Goal: Information Seeking & Learning: Learn about a topic

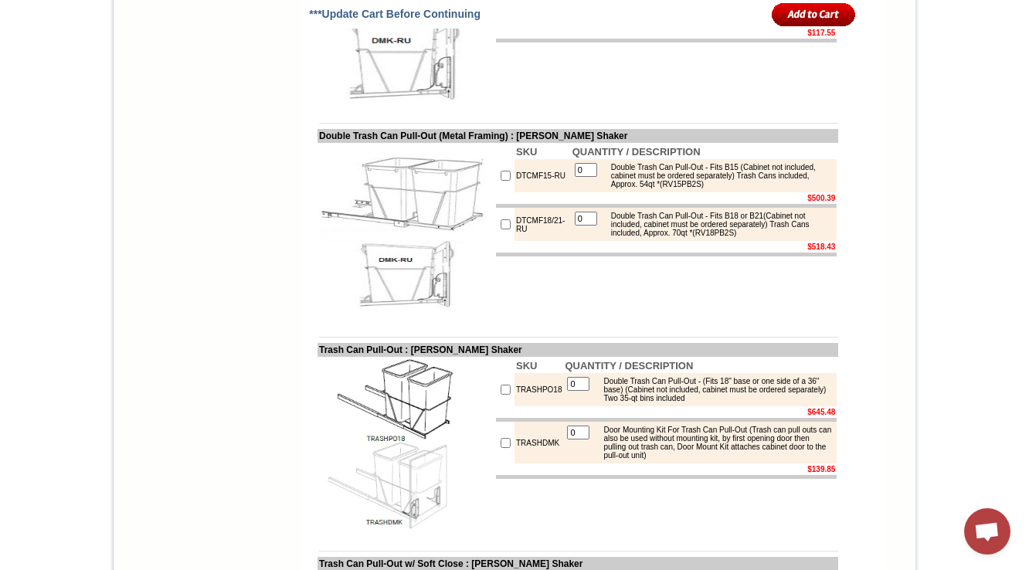
click at [442, 104] on img at bounding box center [406, 17] width 174 height 174
drag, startPoint x: 508, startPoint y: 251, endPoint x: 78, endPoint y: 59, distance: 470.7
click at [508, 106] on td "SKU QUANTITY / DESCRIPTION STCMF15-RU 0 Single Trash Can Pull-Out - Fits B15 (C…" at bounding box center [666, 17] width 344 height 177
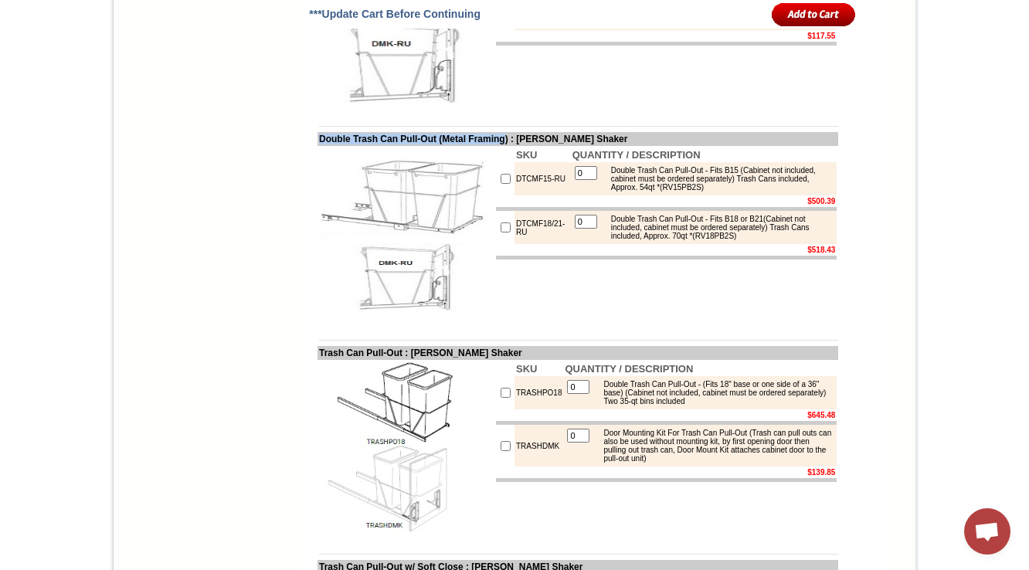
drag, startPoint x: 306, startPoint y: 313, endPoint x: 522, endPoint y: 314, distance: 216.3
click at [522, 146] on td "Double Trash Can Pull-Out (Metal Framing) : Hazelwood Shaker" at bounding box center [578, 139] width 521 height 14
copy td "Double Trash Can Pull-Out (Metal Framing"
click at [518, 109] on td "SKU QUANTITY / DESCRIPTION STCMF15-RU 0 Single Trash Can Pull-Out - Fits B15 (C…" at bounding box center [666, 20] width 344 height 177
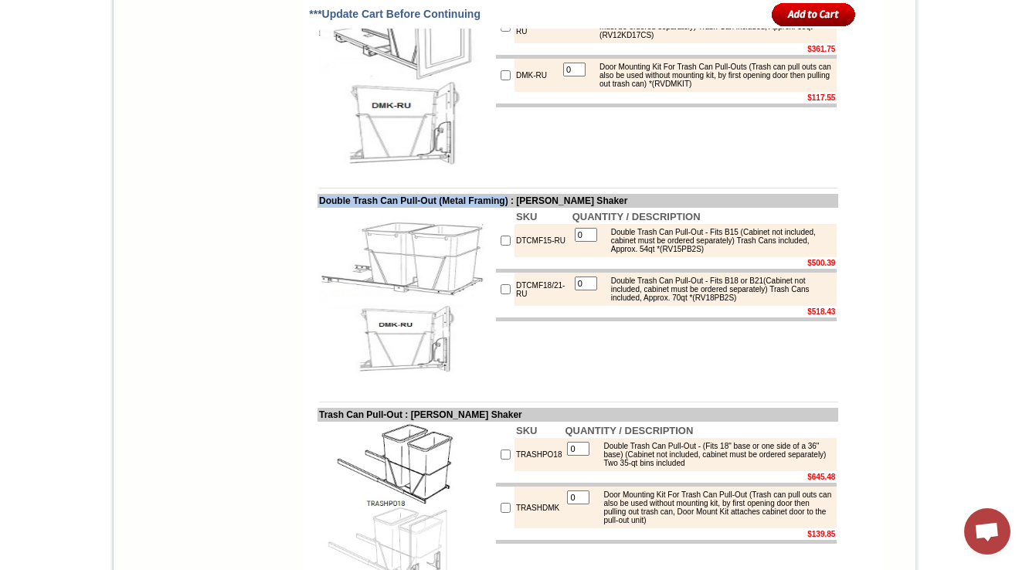
scroll to position [6082, 0]
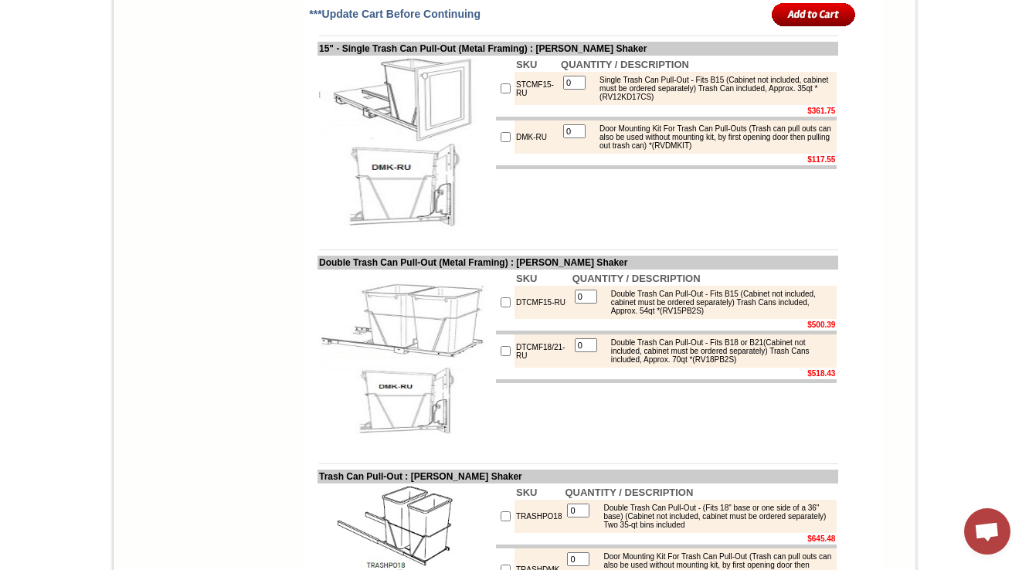
drag, startPoint x: 532, startPoint y: 102, endPoint x: 495, endPoint y: 106, distance: 36.5
copy tr "DMK-RU"
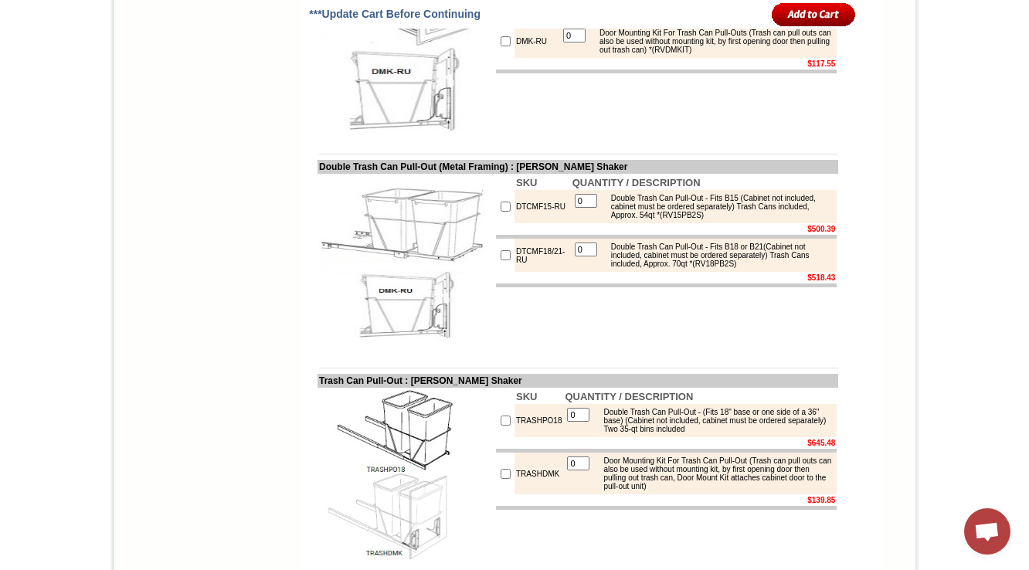
scroll to position [6268, 0]
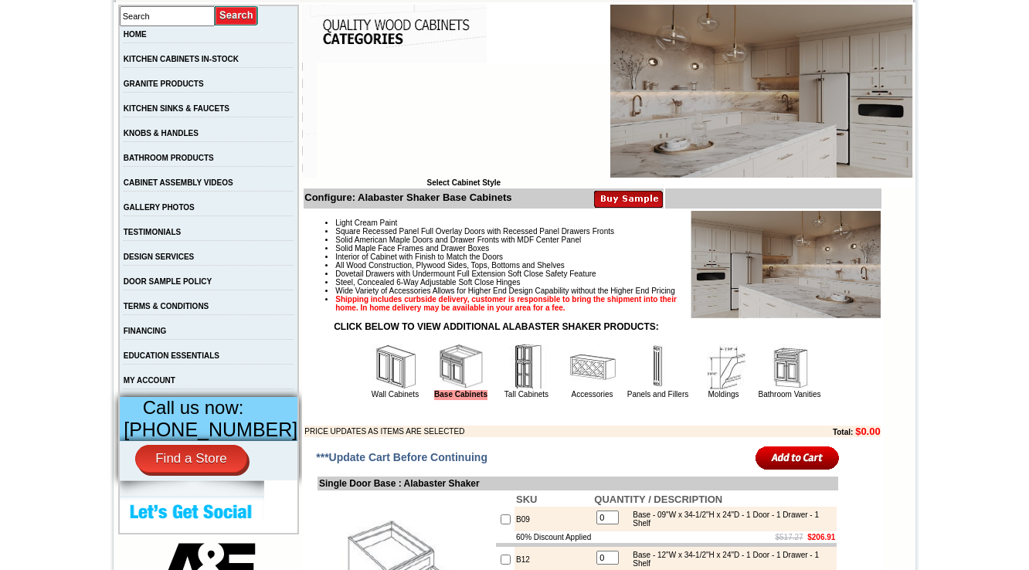
scroll to position [371, 0]
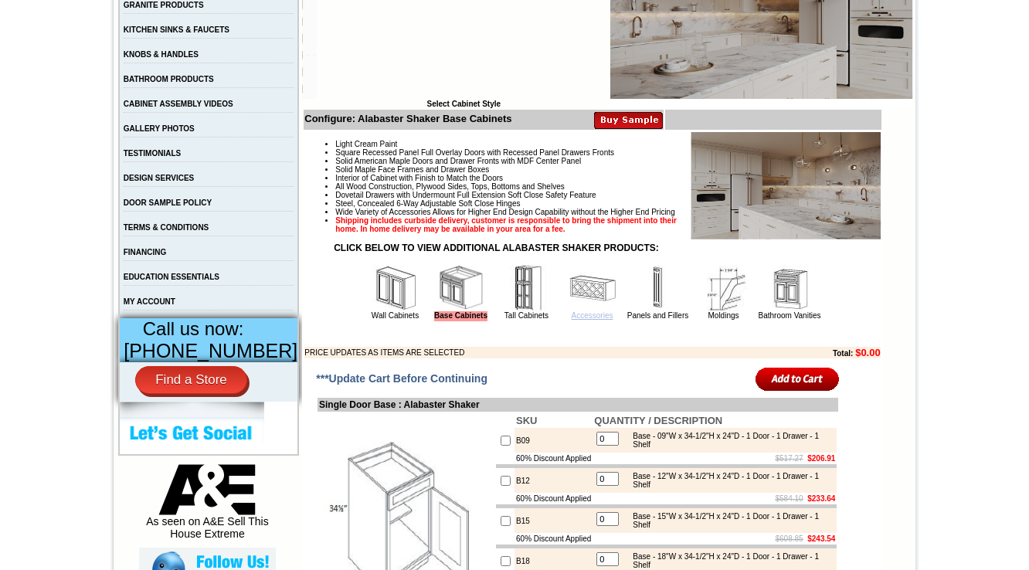
click at [581, 320] on link "Accessories" at bounding box center [593, 315] width 42 height 8
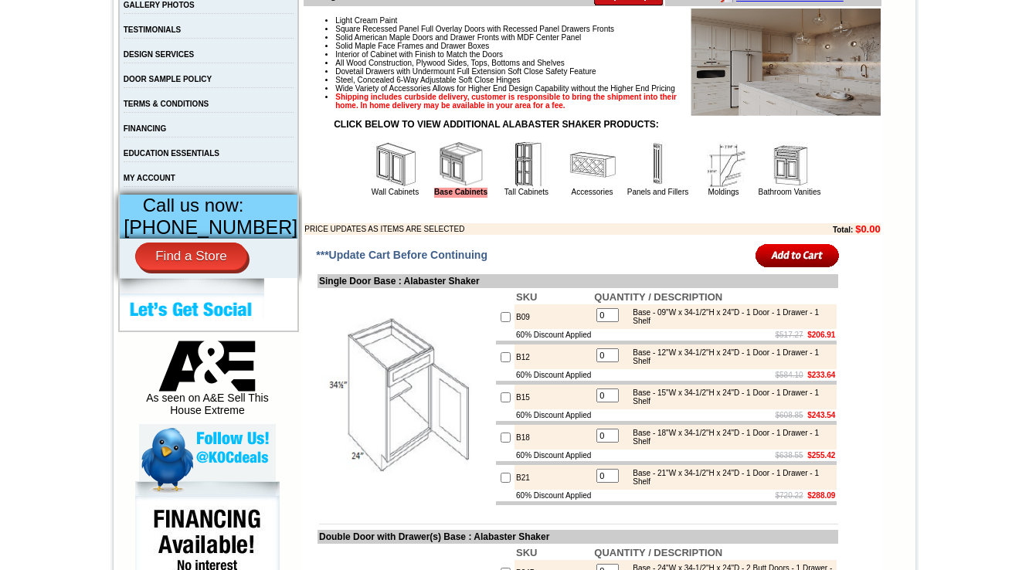
scroll to position [0, 0]
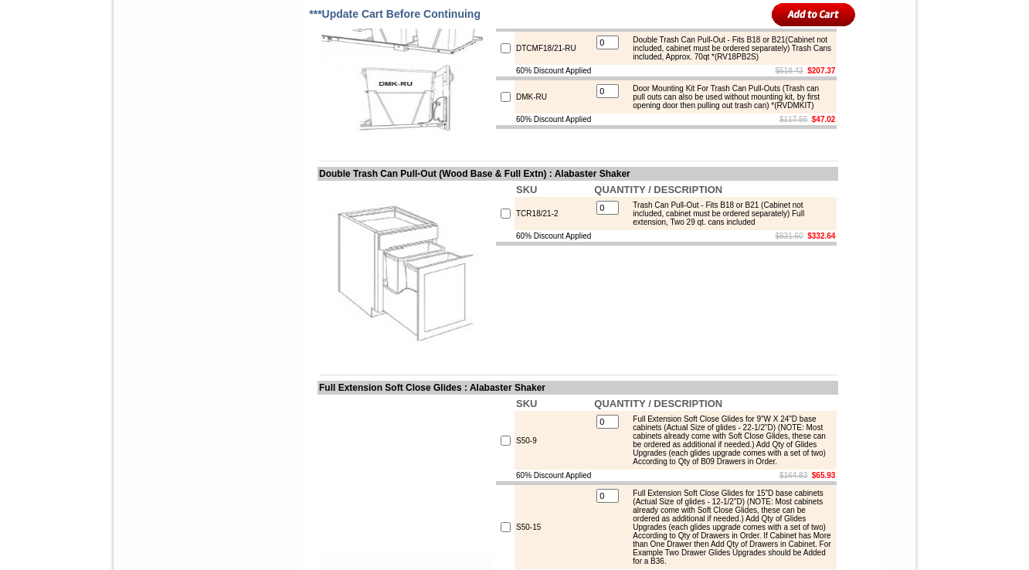
scroll to position [3081, 0]
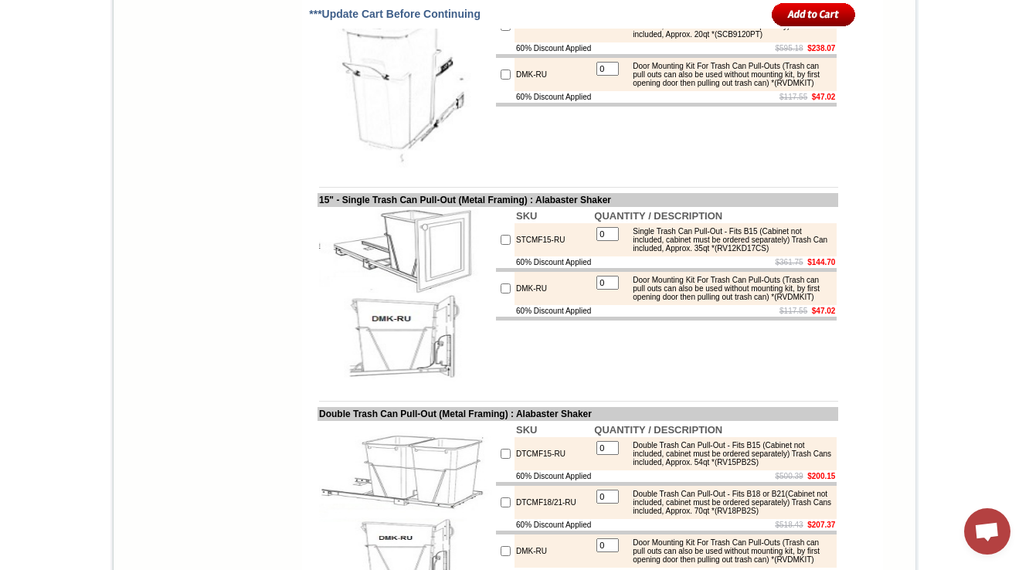
scroll to position [3131, 0]
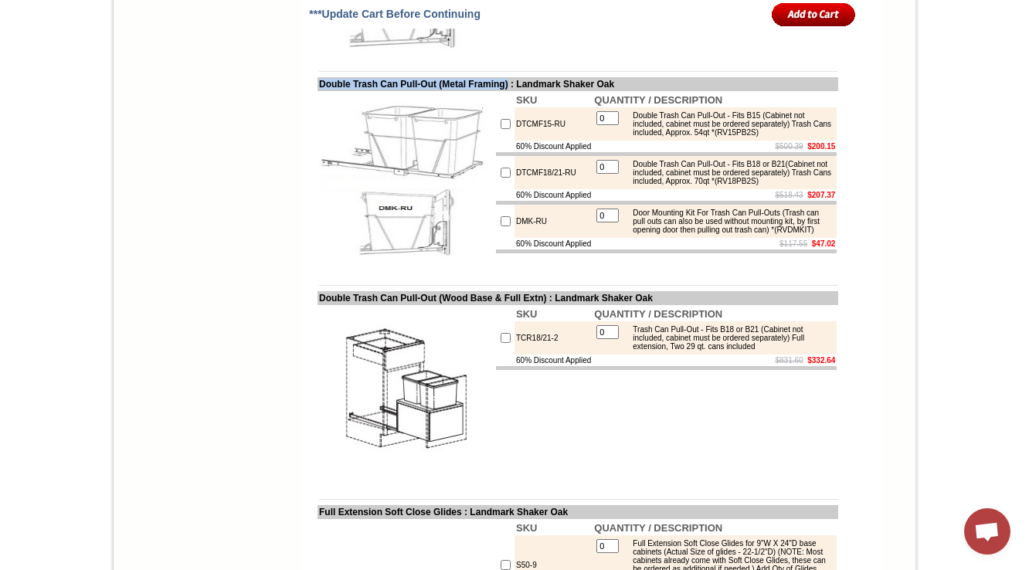
drag, startPoint x: 302, startPoint y: 288, endPoint x: 528, endPoint y: 281, distance: 226.5
click at [528, 91] on td "Double Trash Can Pull-Out (Metal Framing) : Landmark Shaker Oak" at bounding box center [578, 84] width 521 height 14
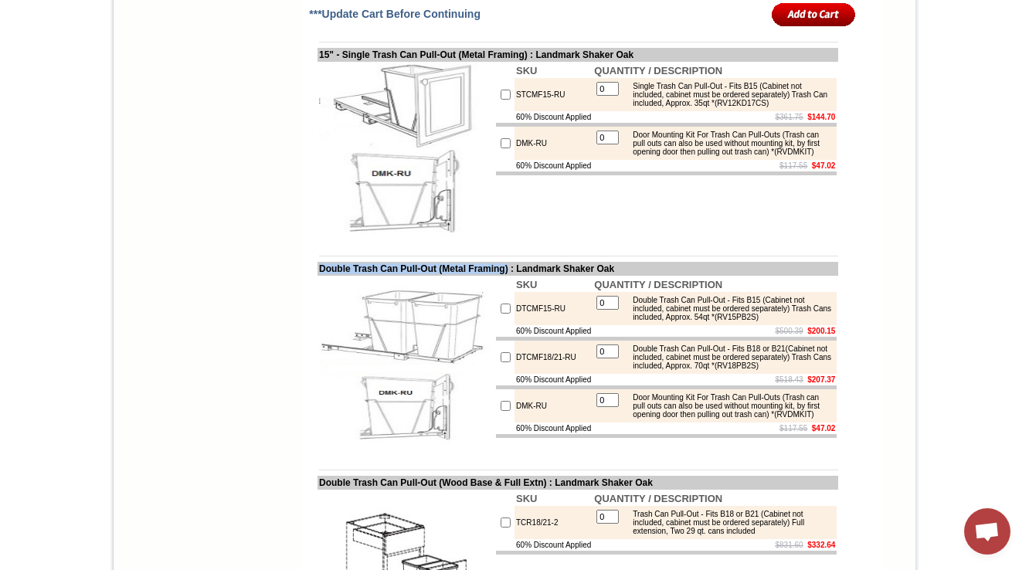
scroll to position [2833, 0]
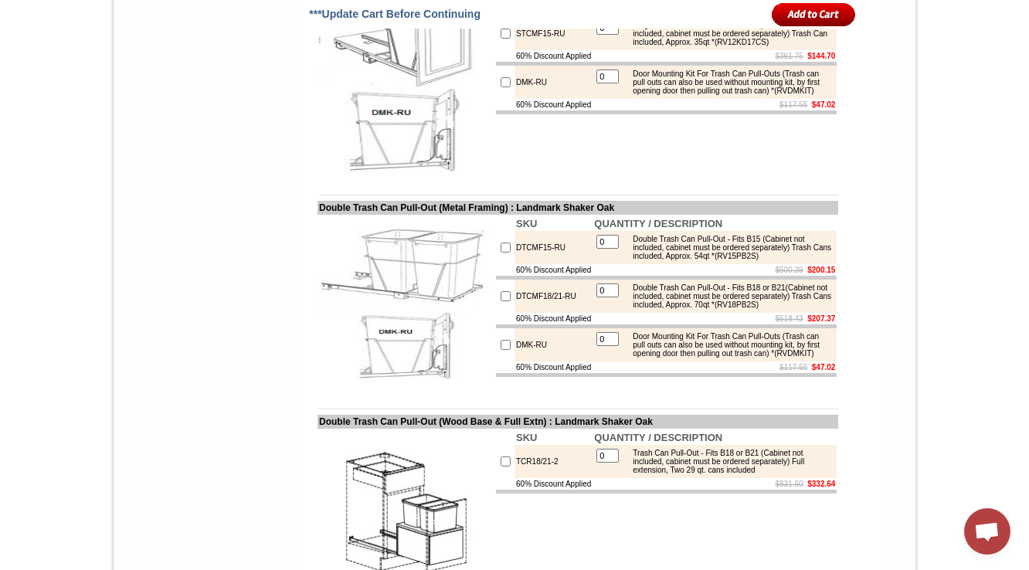
click at [505, 189] on td at bounding box center [578, 184] width 521 height 12
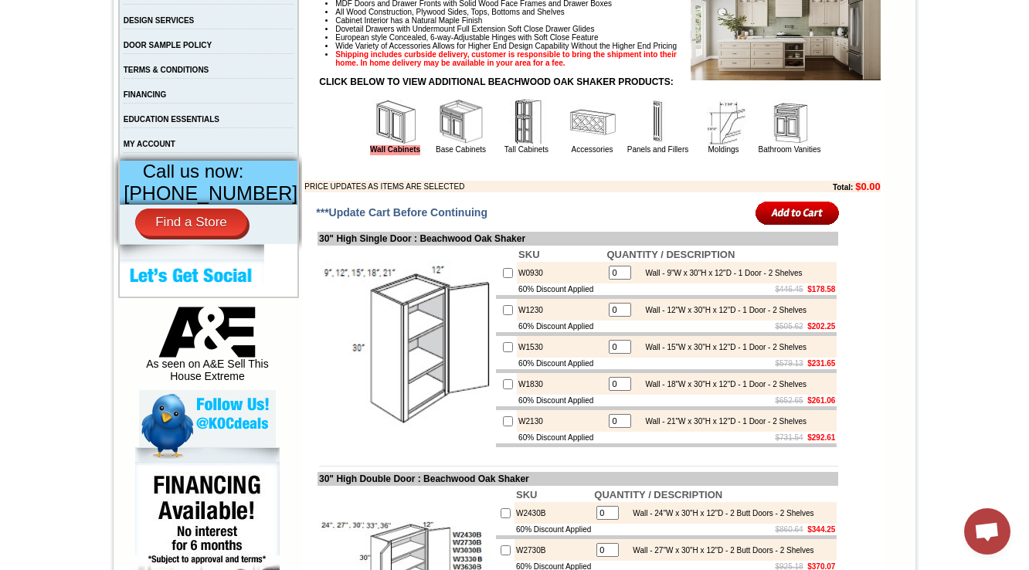
scroll to position [556, 0]
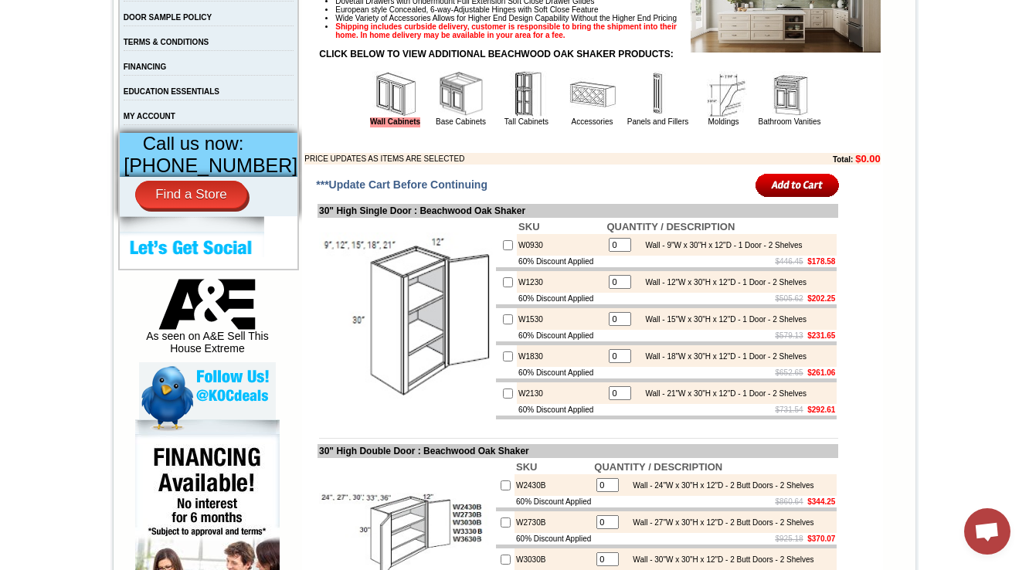
click at [581, 117] on img at bounding box center [592, 94] width 46 height 46
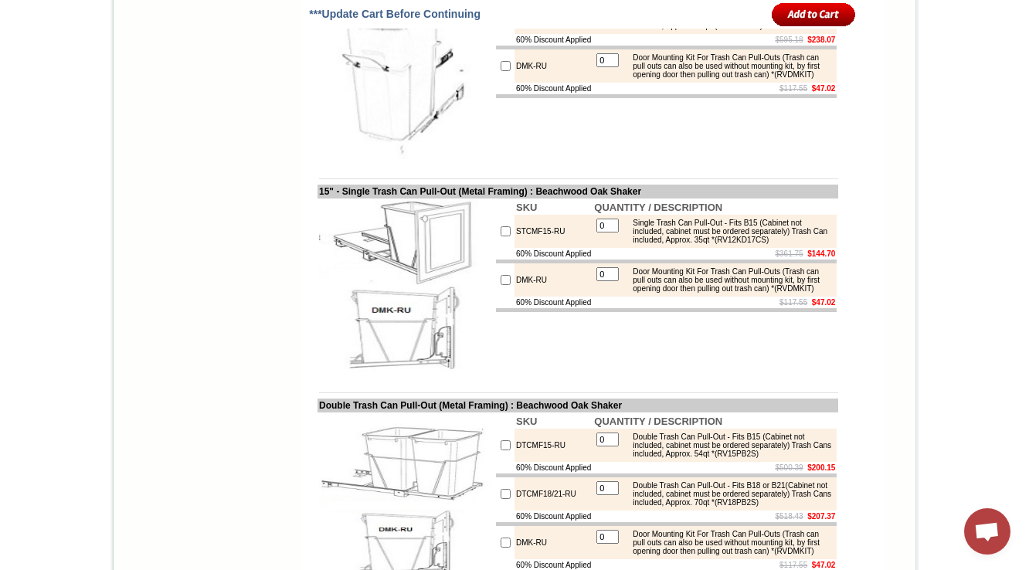
scroll to position [6468, 0]
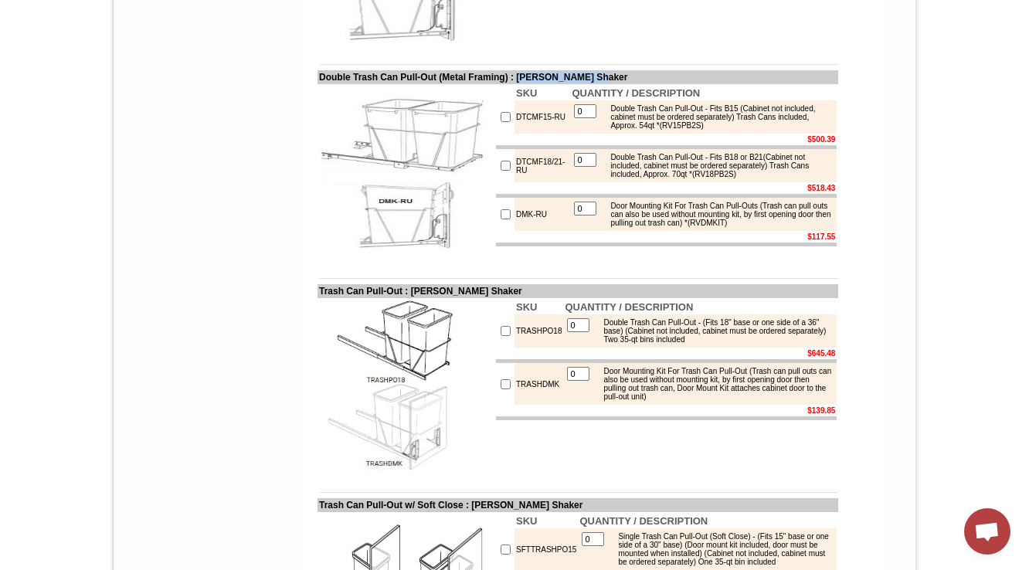
drag, startPoint x: 642, startPoint y: 253, endPoint x: 540, endPoint y: 247, distance: 102.2
click at [540, 84] on td "Double Trash Can Pull-Out (Metal Framing) : Hazelwood Shaker" at bounding box center [578, 77] width 521 height 14
copy td "Hazelwood Shaker"
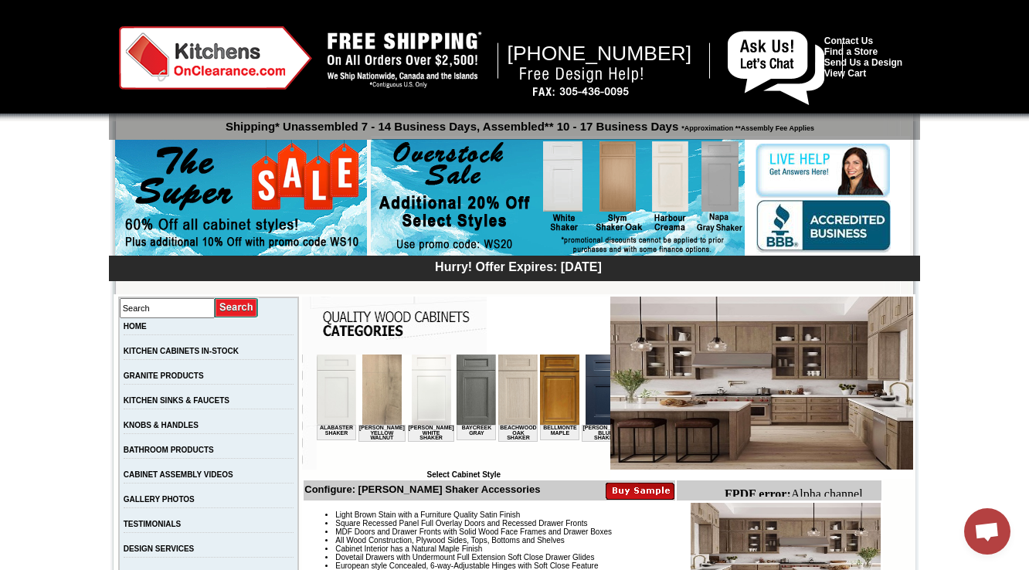
scroll to position [309, 0]
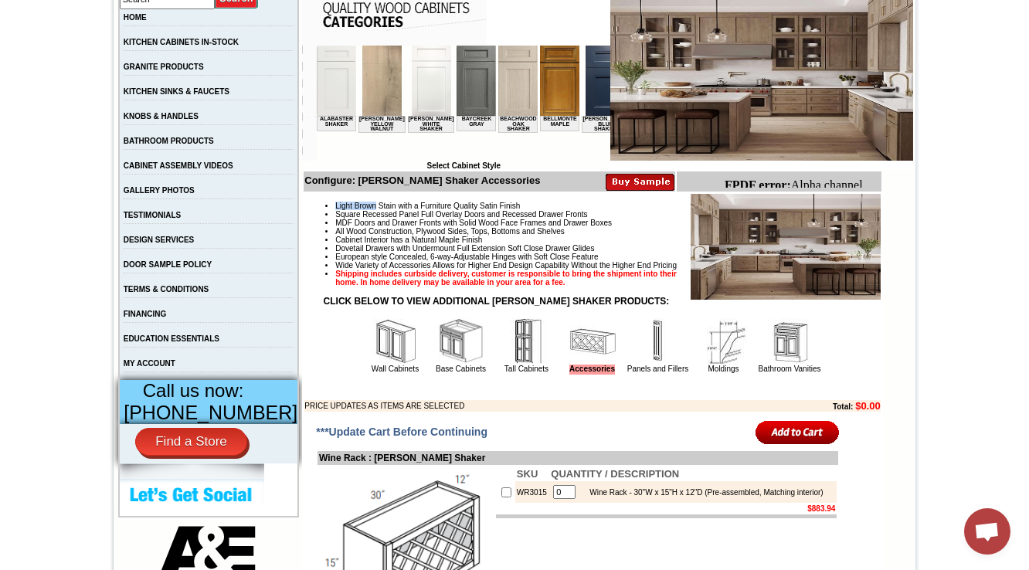
drag, startPoint x: 321, startPoint y: 206, endPoint x: 364, endPoint y: 200, distance: 43.6
click at [364, 200] on td "Light Brown Stain with a Furniture Quality Satin Finish Square Recessed Panel F…" at bounding box center [592, 302] width 577 height 219
copy li "Light Brown"
drag, startPoint x: 345, startPoint y: 362, endPoint x: 352, endPoint y: 361, distance: 7.8
click at [363, 362] on td "Wall Cabinets" at bounding box center [395, 346] width 65 height 58
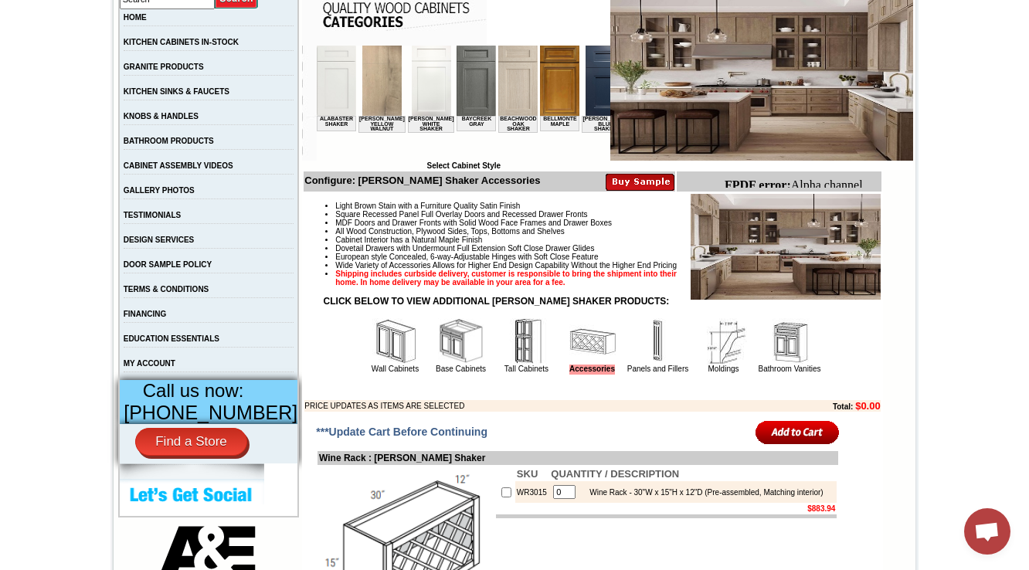
click at [372, 361] on img at bounding box center [395, 341] width 46 height 46
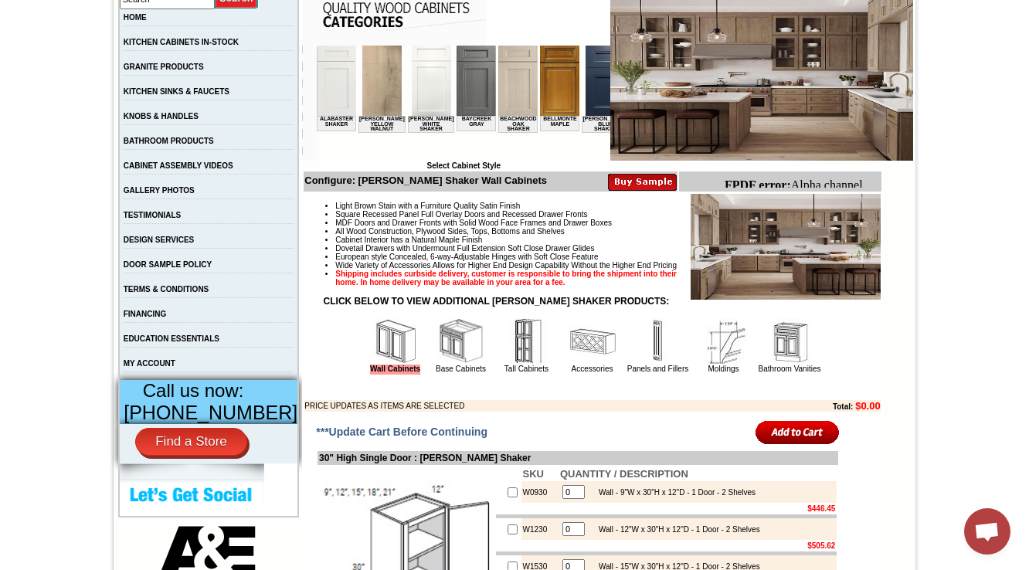
scroll to position [658, 0]
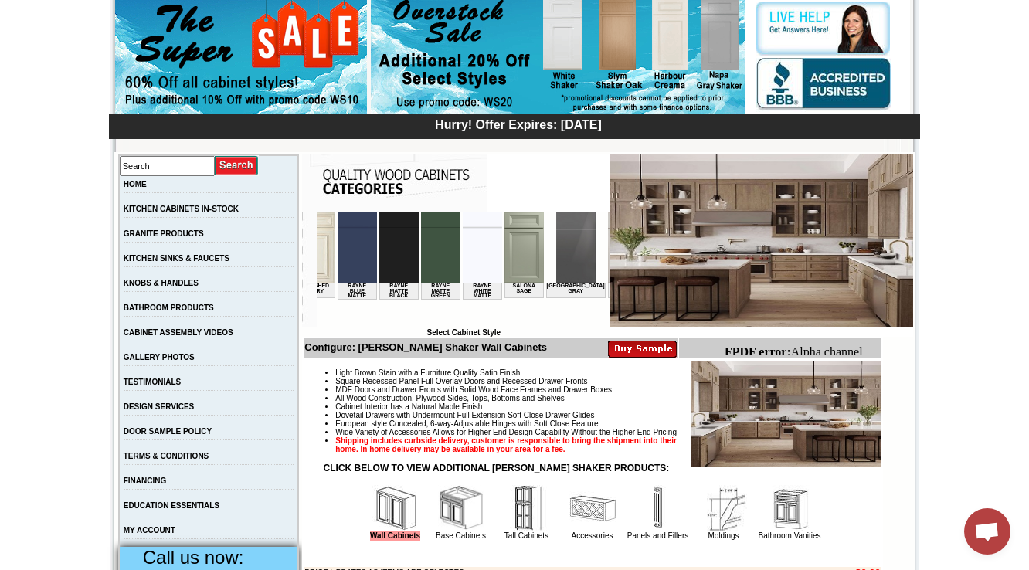
scroll to position [389, 0]
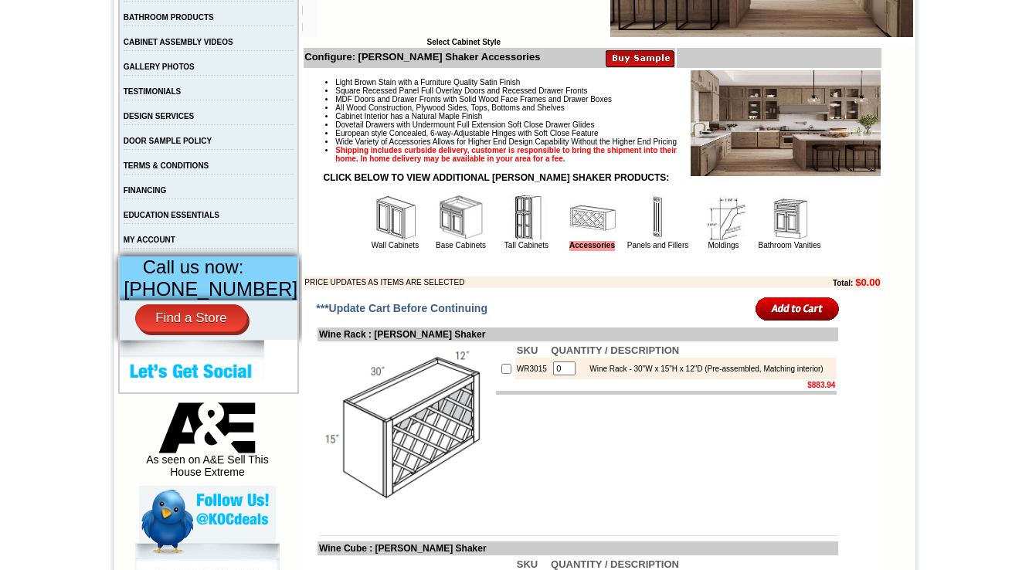
scroll to position [433, 0]
click at [438, 239] on img at bounding box center [461, 218] width 46 height 46
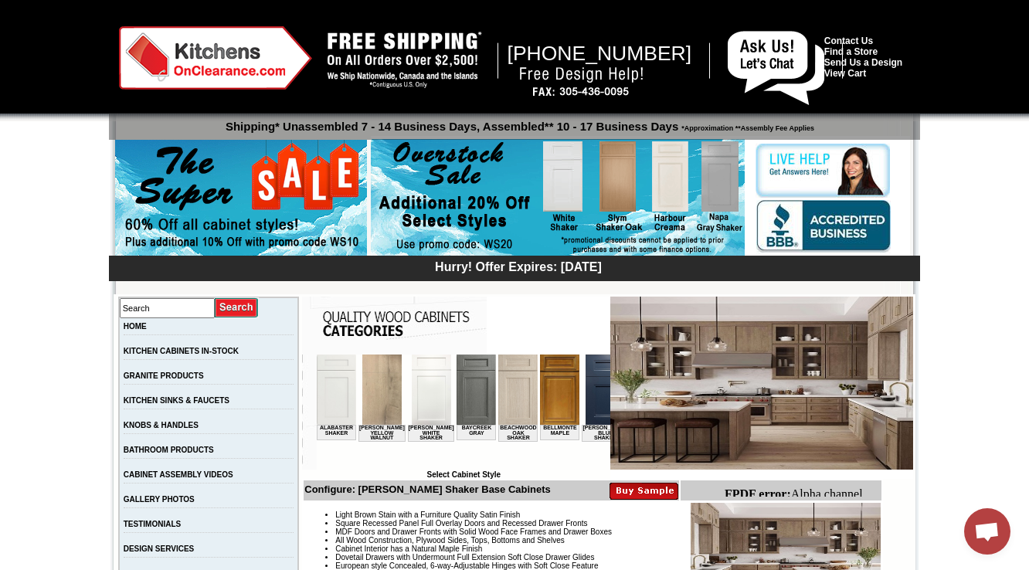
drag, startPoint x: 522, startPoint y: 386, endPoint x: 498, endPoint y: 382, distance: 24.3
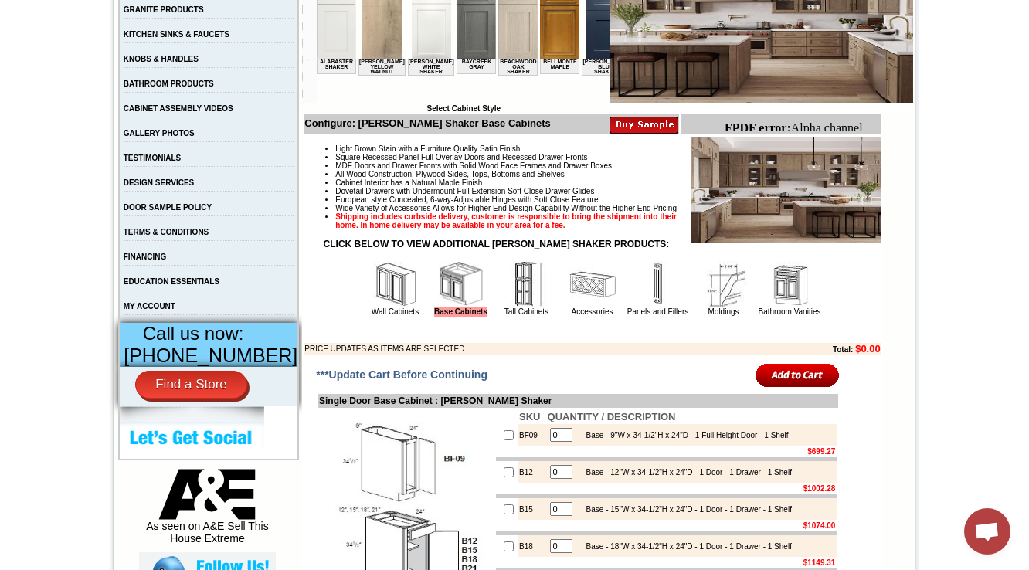
scroll to position [371, 0]
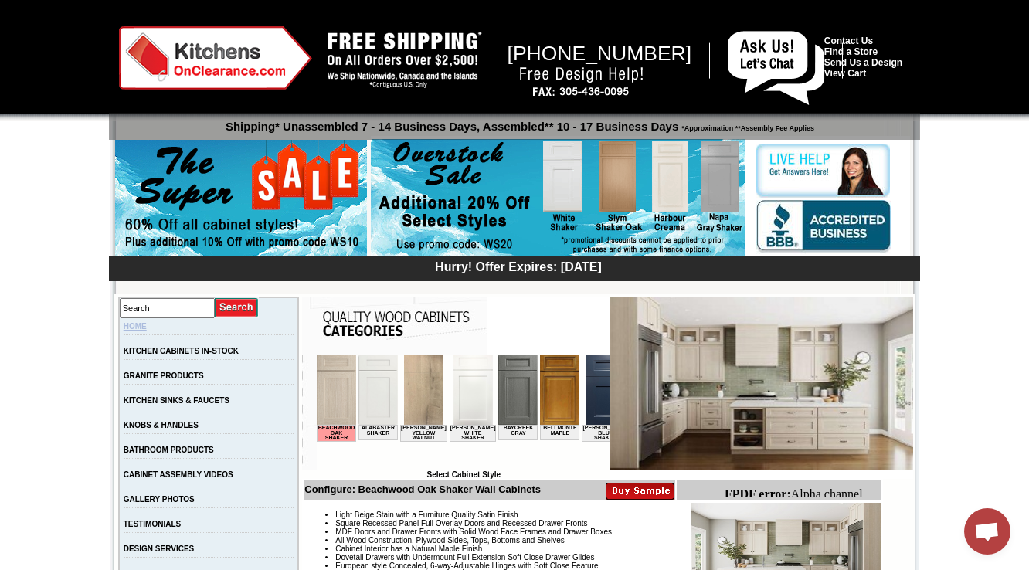
click at [147, 328] on link "HOME" at bounding box center [135, 326] width 23 height 8
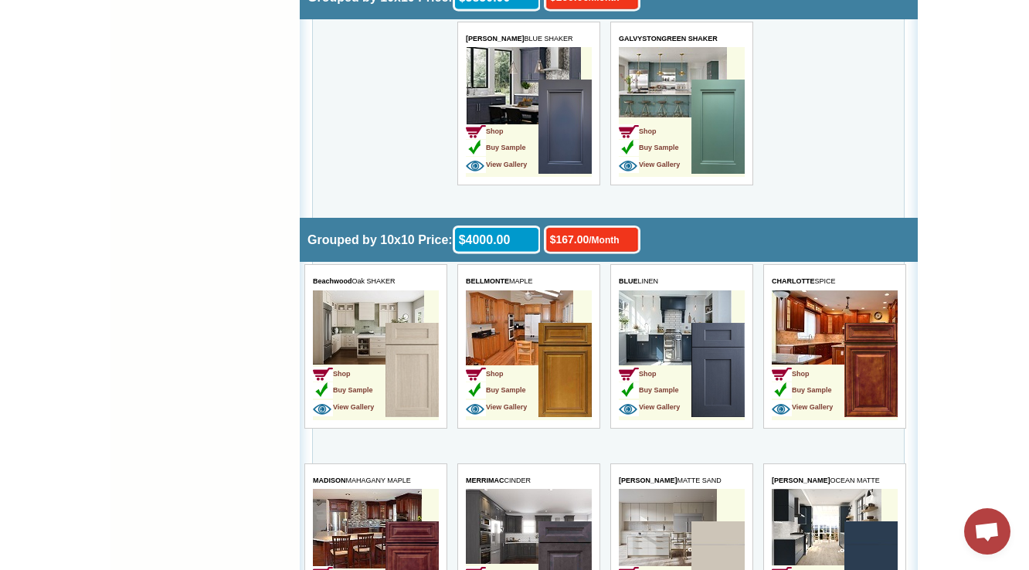
scroll to position [2294, 0]
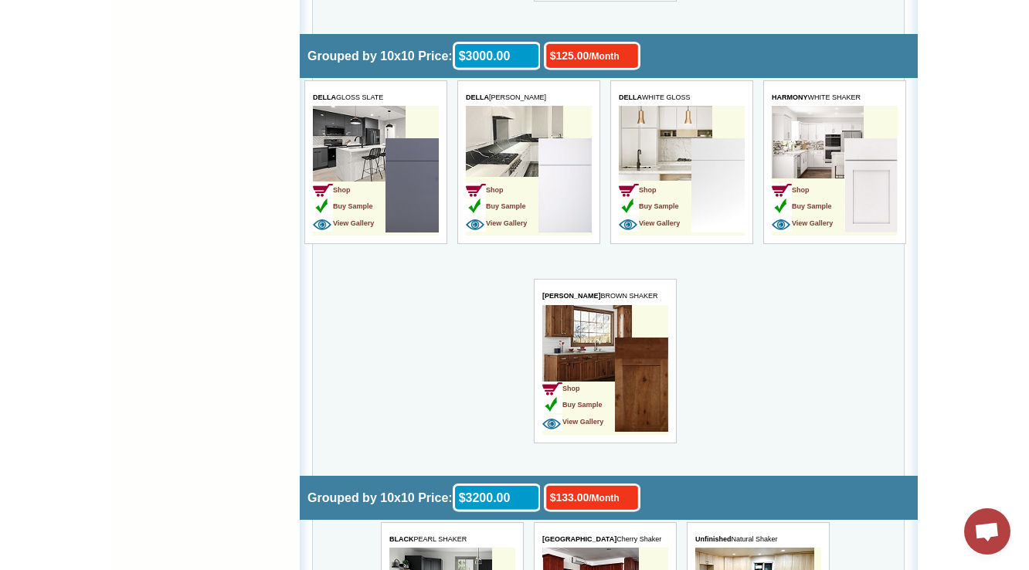
click at [216, 232] on td "Search HOME KITCHEN CABINETS IN-STOCK GRANITE PRODUCTS KITCHEN SINKS & FAUCETS …" at bounding box center [204, 576] width 185 height 5149
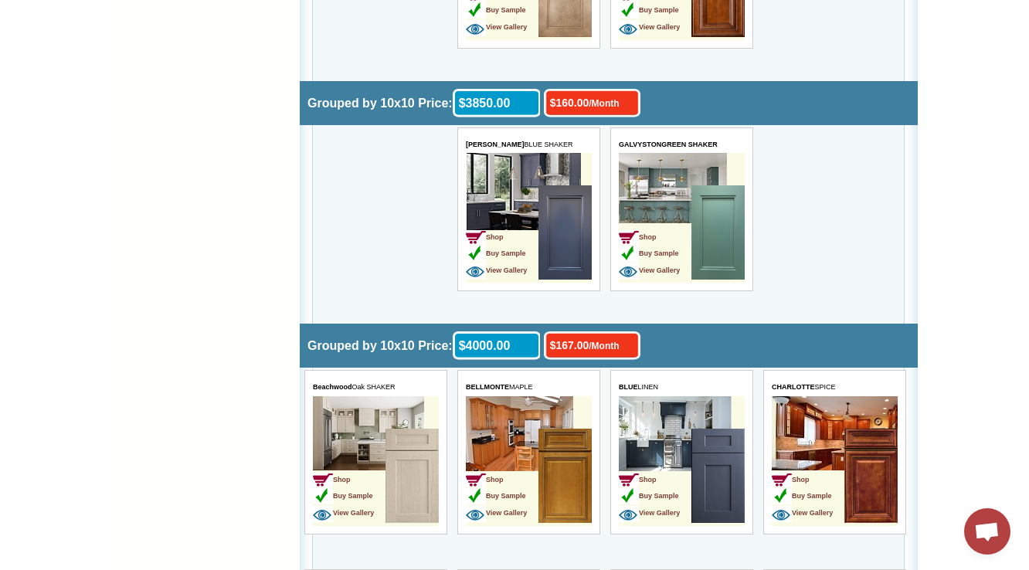
scroll to position [3990, 0]
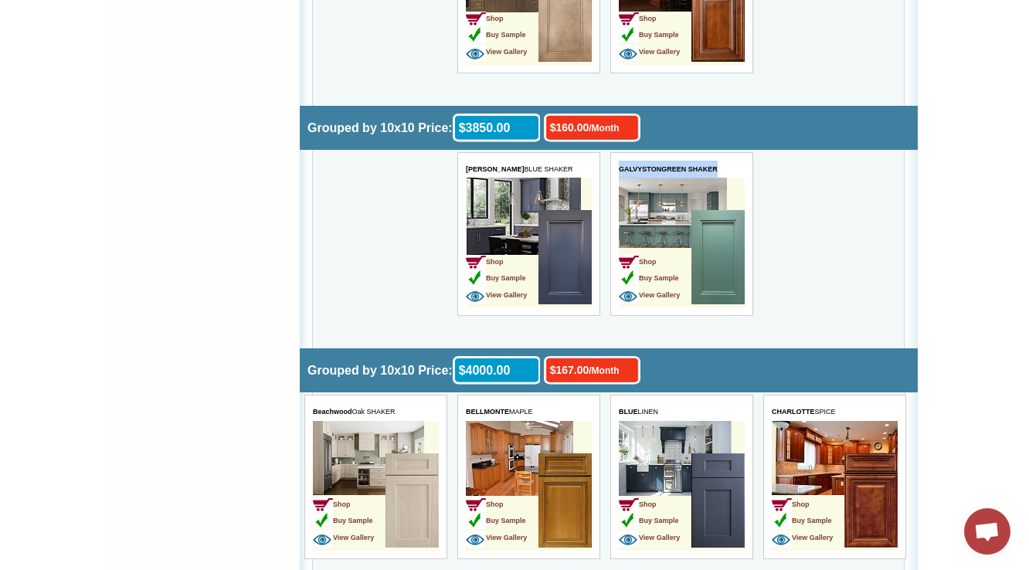
drag, startPoint x: 620, startPoint y: 151, endPoint x: 726, endPoint y: 163, distance: 105.8
click at [726, 163] on tbody "GALVYSTON GREEN SHAKER Shop Buy Sample View Gallery" at bounding box center [681, 235] width 126 height 148
copy tbody "GALVYSTON GREEN SHAKER"
drag, startPoint x: 616, startPoint y: 151, endPoint x: 662, endPoint y: 150, distance: 46.4
click at [662, 152] on table "GALVYSTON GREEN SHAKER Shop Buy Sample View Gallery" at bounding box center [681, 234] width 143 height 165
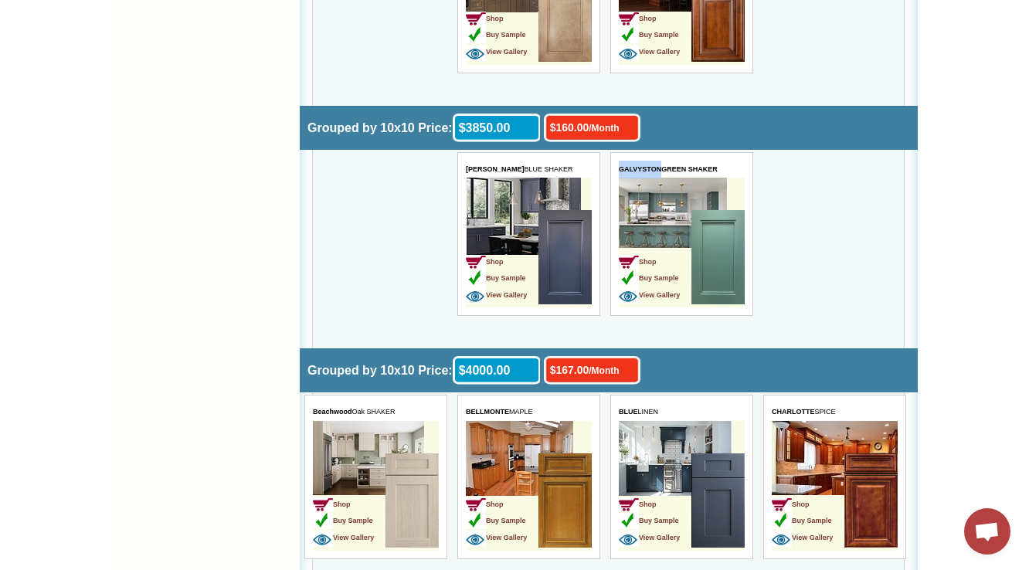
copy b "GALVYSTON"
drag, startPoint x: 668, startPoint y: 153, endPoint x: 727, endPoint y: 152, distance: 59.5
click at [717, 165] on b "GREEN SHAKER" at bounding box center [689, 169] width 56 height 8
copy b "GREEN SHAKER"
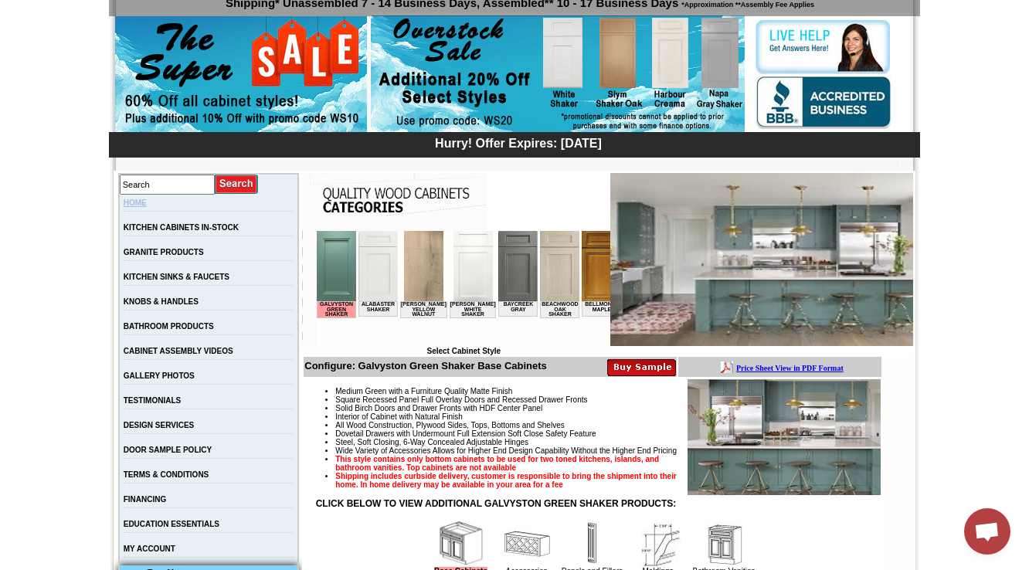
click at [141, 201] on link "HOME" at bounding box center [135, 203] width 23 height 8
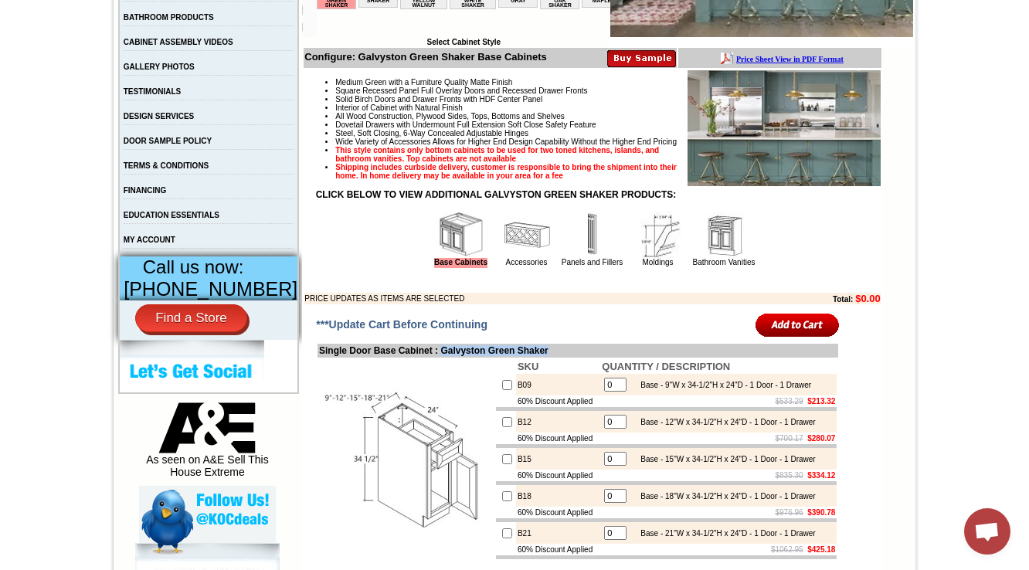
drag, startPoint x: 578, startPoint y: 377, endPoint x: 445, endPoint y: 381, distance: 132.9
click at [445, 358] on td "Single Door Base Cabinet : Galvyston Green Shaker" at bounding box center [578, 351] width 521 height 14
copy td "Galvyston Green Shaker"
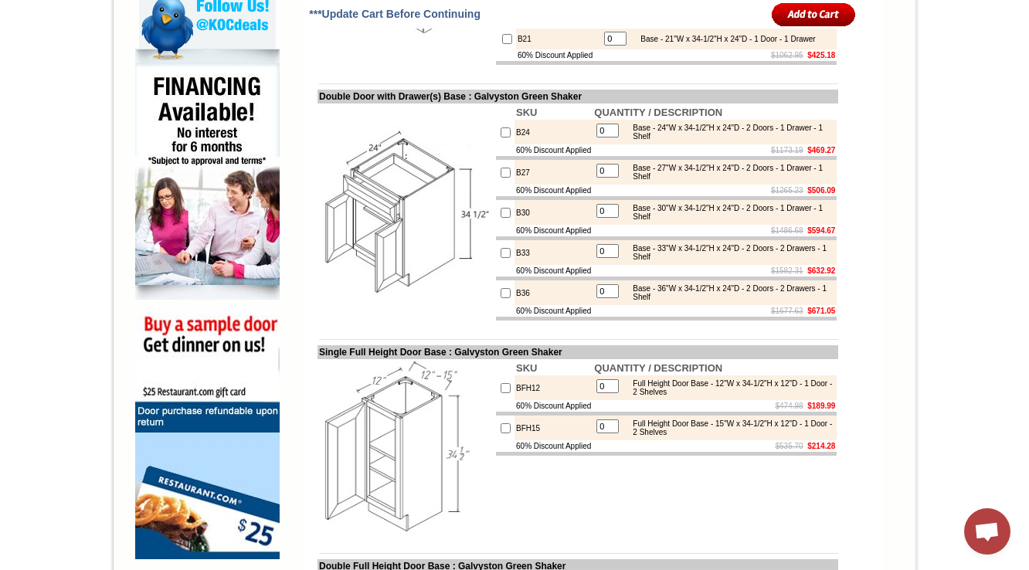
scroll to position [680, 0]
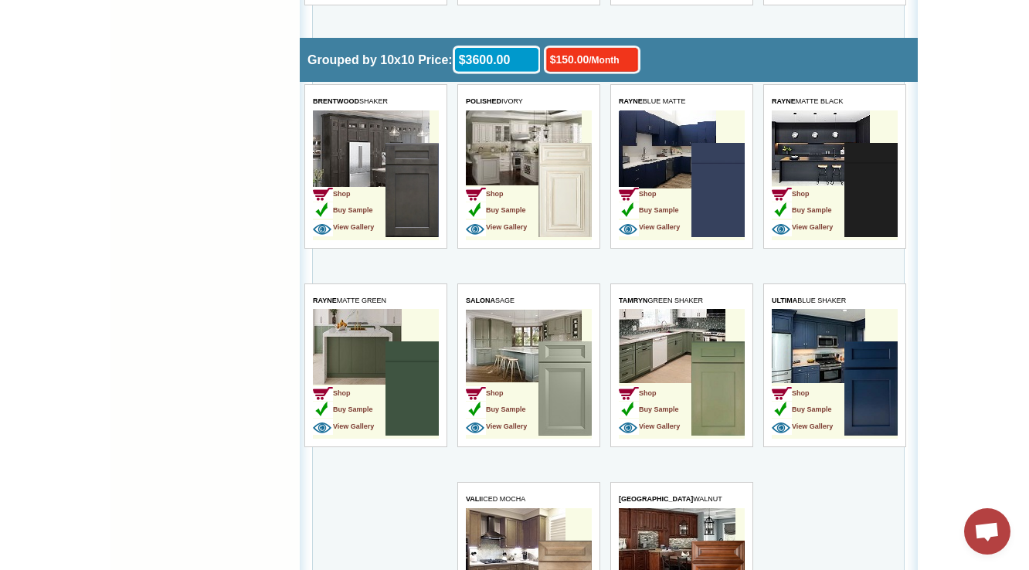
scroll to position [3857, 0]
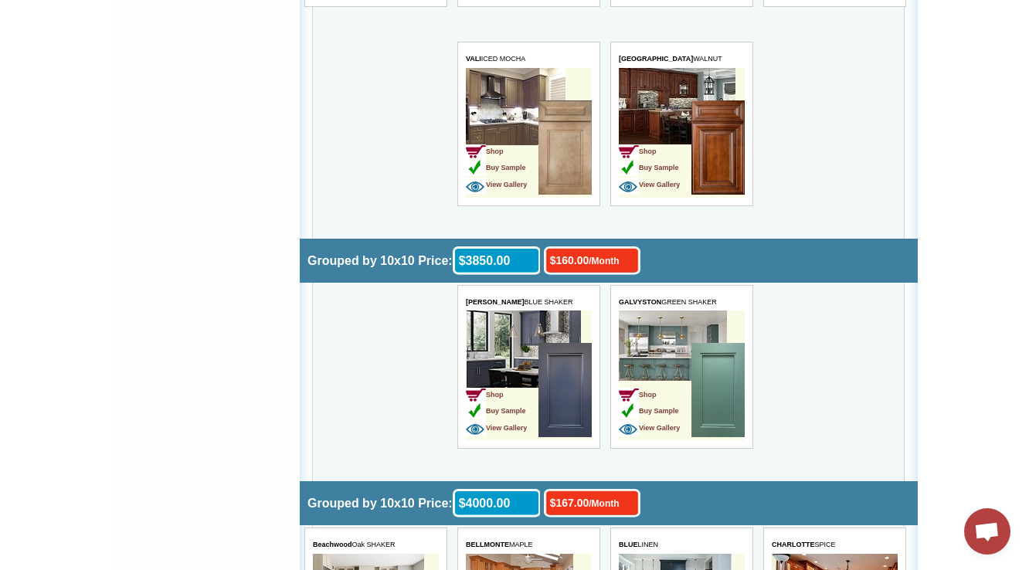
click at [871, 255] on td "Grouped by 10x10 Price: $160.00 /Month $3850.00" at bounding box center [608, 261] width 618 height 44
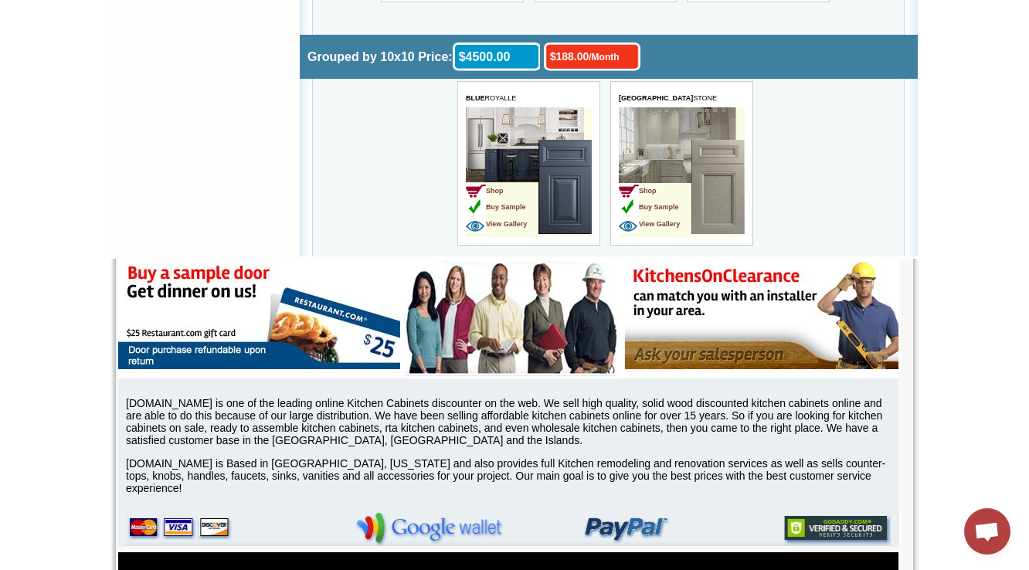
scroll to position [5192, 0]
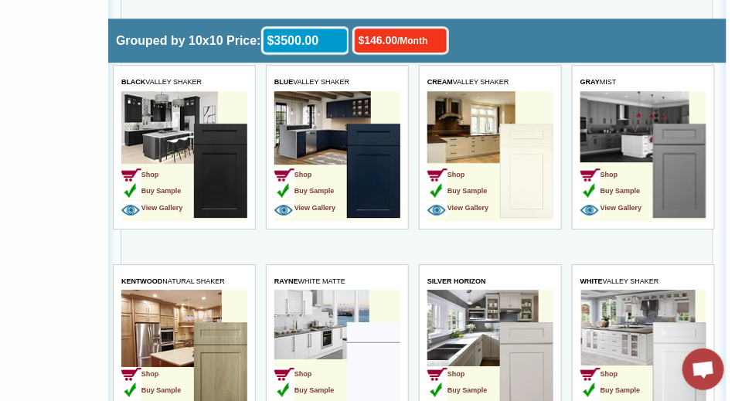
scroll to position [3046, 81]
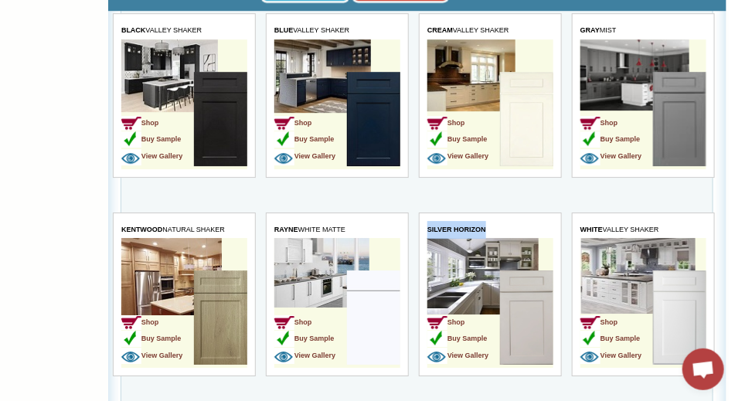
drag, startPoint x: 485, startPoint y: 215, endPoint x: 425, endPoint y: 219, distance: 60.4
click at [425, 219] on table "SILVER HORIZON Shop Buy Sample View Gallery" at bounding box center [489, 296] width 143 height 165
copy b "SILVER HORIZON"
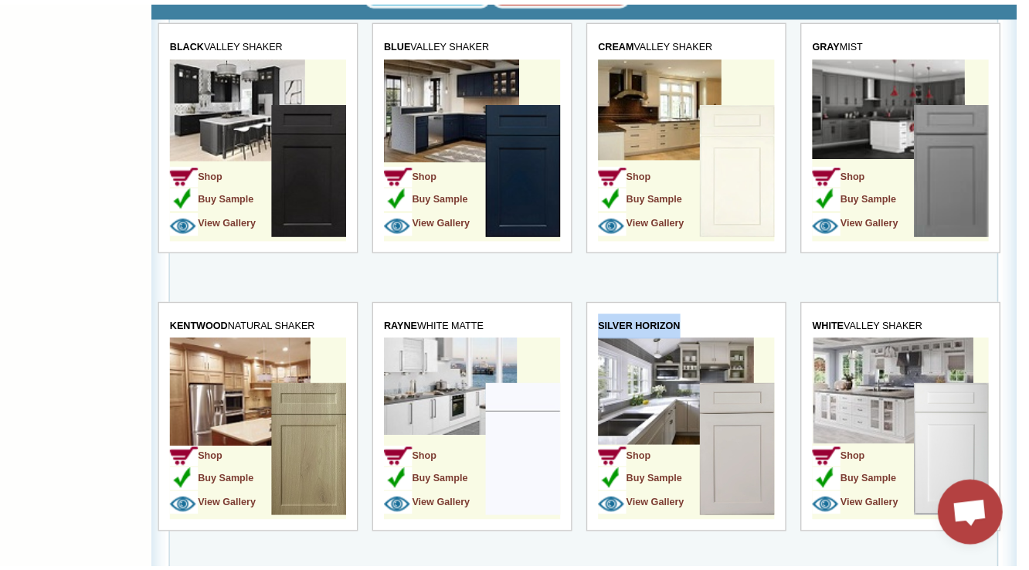
scroll to position [3046, 0]
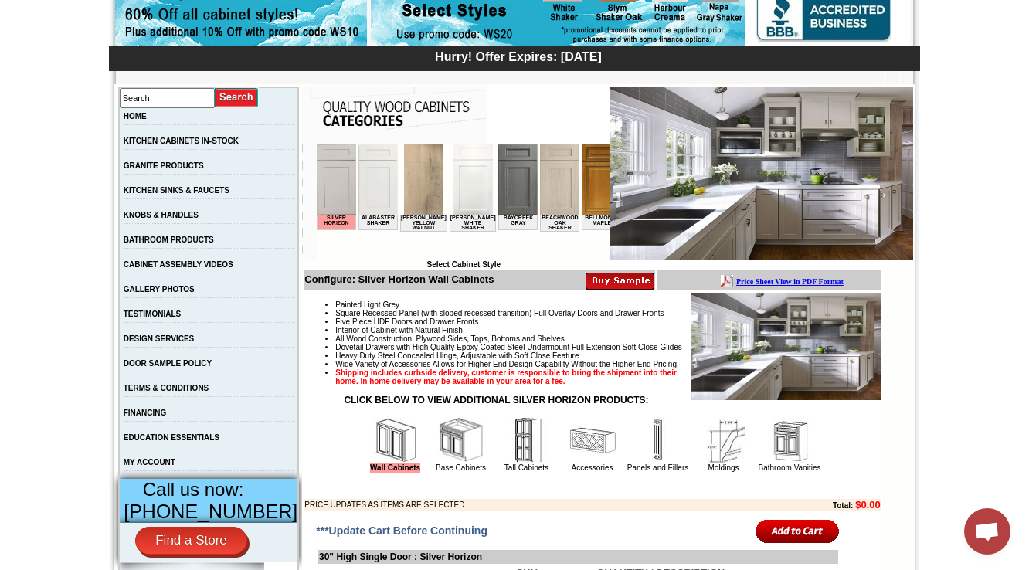
scroll to position [433, 0]
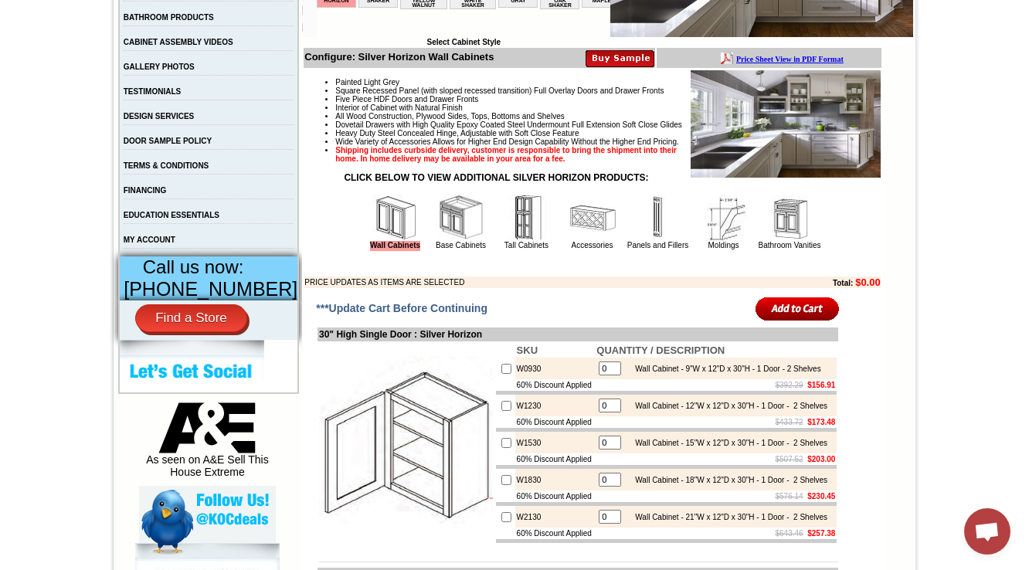
click at [432, 342] on td "30" High Single Door : Silver Horizon" at bounding box center [578, 335] width 521 height 14
copy td "Silver"
click at [487, 342] on td "30" High Single Door : Silver Horizon" at bounding box center [578, 335] width 521 height 14
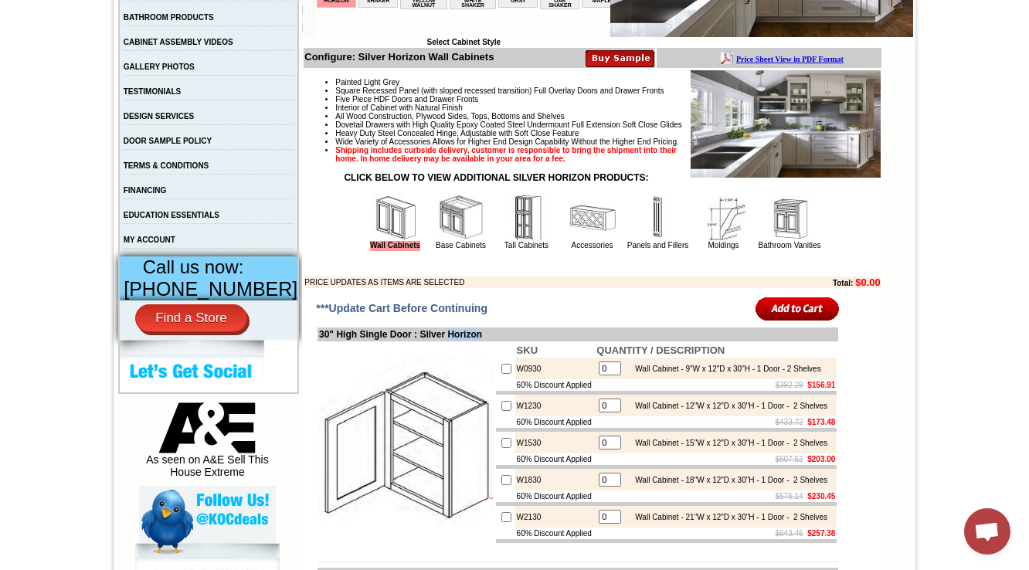
copy td "Horizon"
copy td "Silver Horizon"
drag, startPoint x: 430, startPoint y: 382, endPoint x: 497, endPoint y: 380, distance: 66.5
click at [497, 342] on td "30" High Single Door : Silver Horizon" at bounding box center [578, 335] width 521 height 14
click at [589, 289] on td "Painted Light Grey Square Recessed Panel (with sloped recessed transition) Full…" at bounding box center [592, 179] width 577 height 219
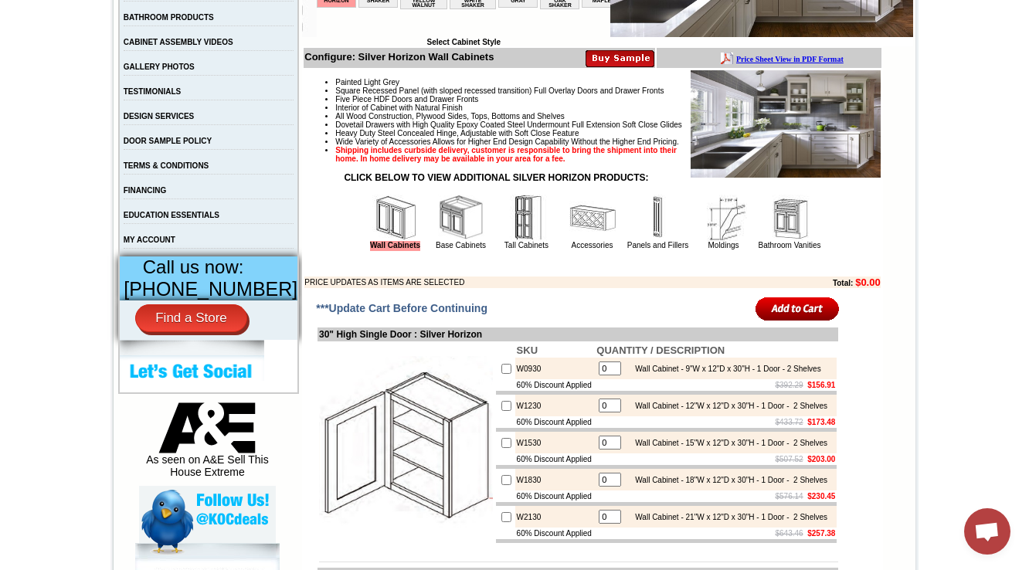
scroll to position [680, 0]
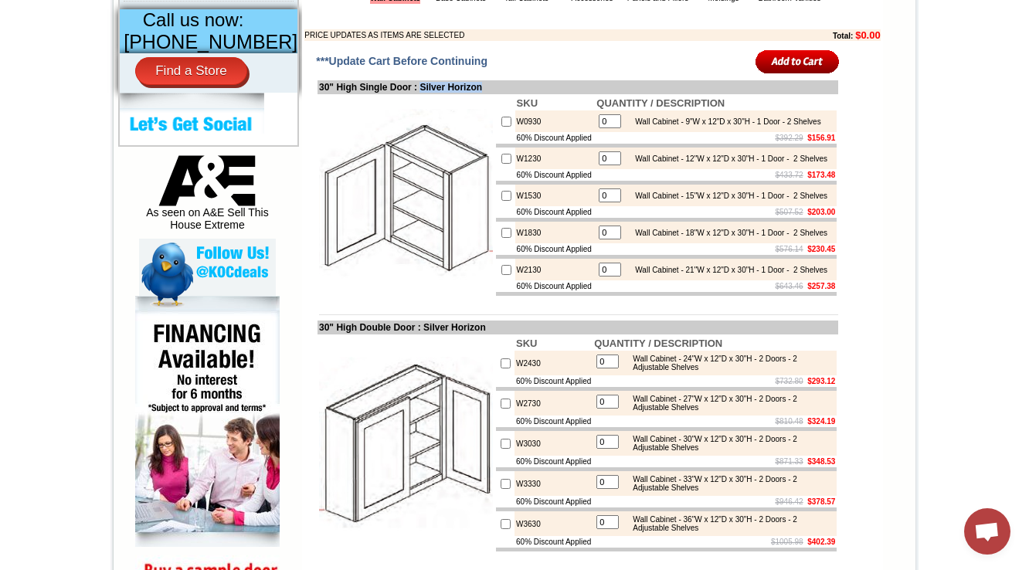
drag, startPoint x: 494, startPoint y: 131, endPoint x: 420, endPoint y: 136, distance: 74.4
click at [420, 94] on td "30" High Single Door : Silver Horizon" at bounding box center [578, 87] width 521 height 14
copy td "Silver Horizon"
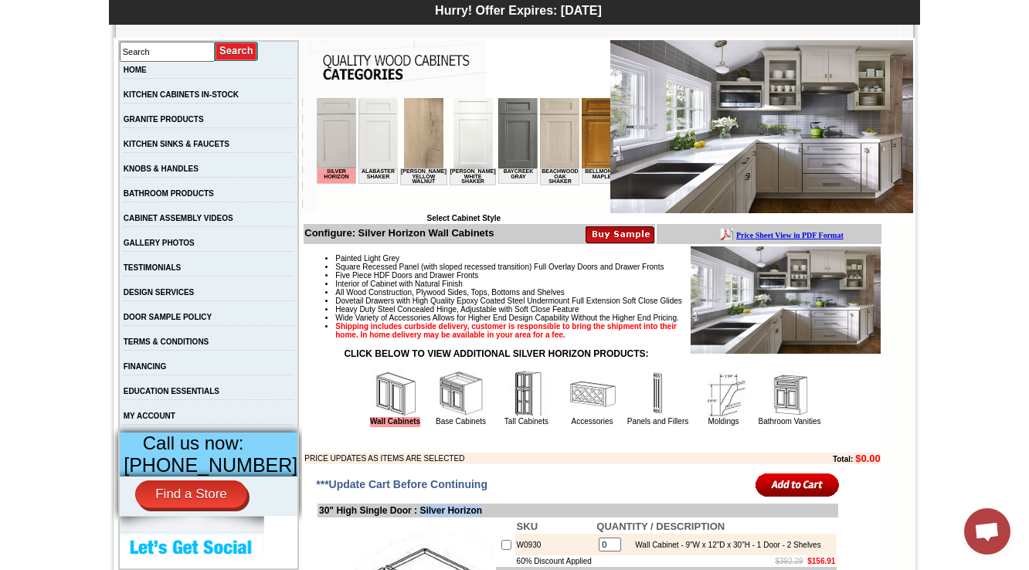
scroll to position [0, 0]
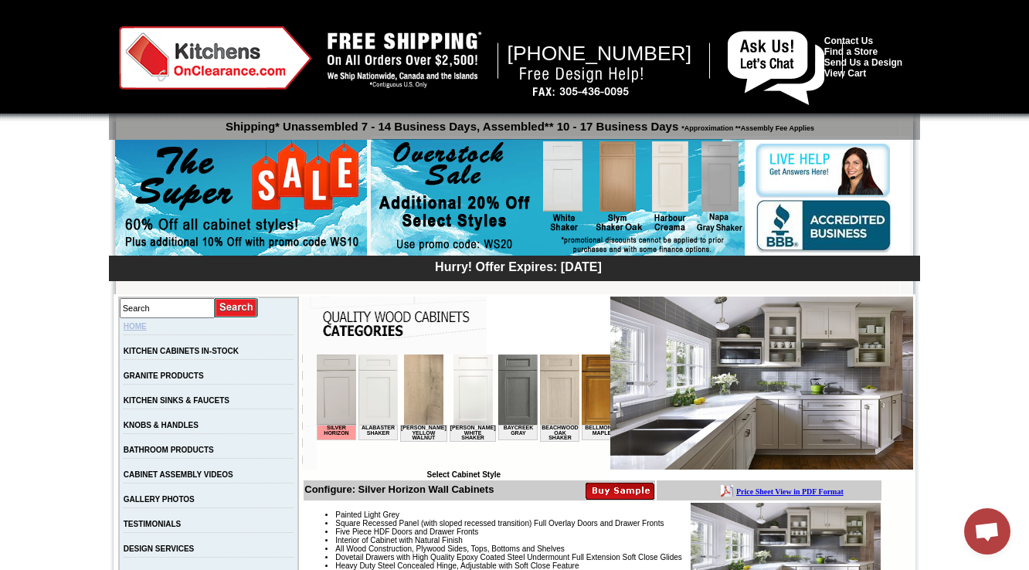
click at [147, 331] on link "HOME" at bounding box center [135, 326] width 23 height 8
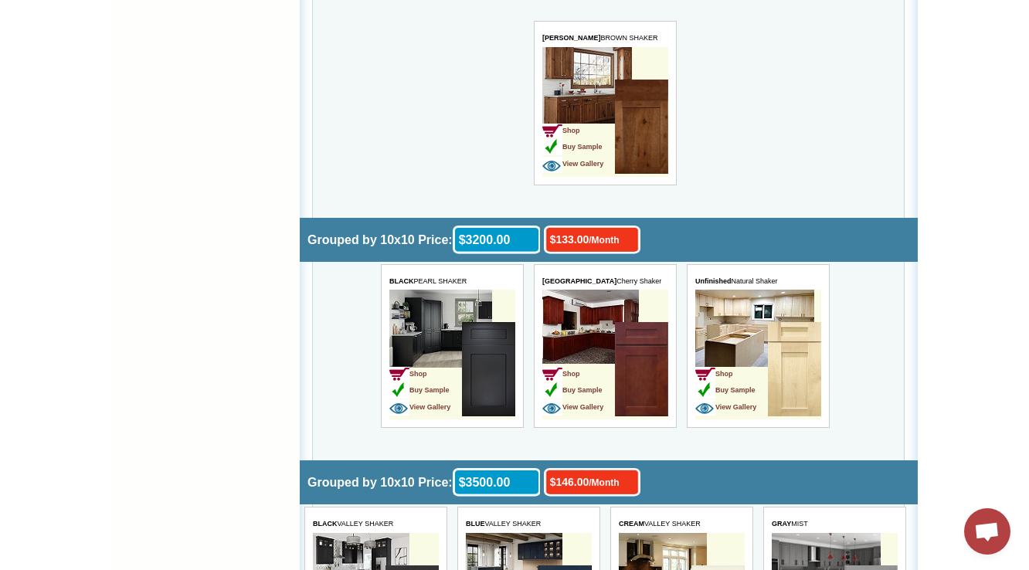
scroll to position [2976, 0]
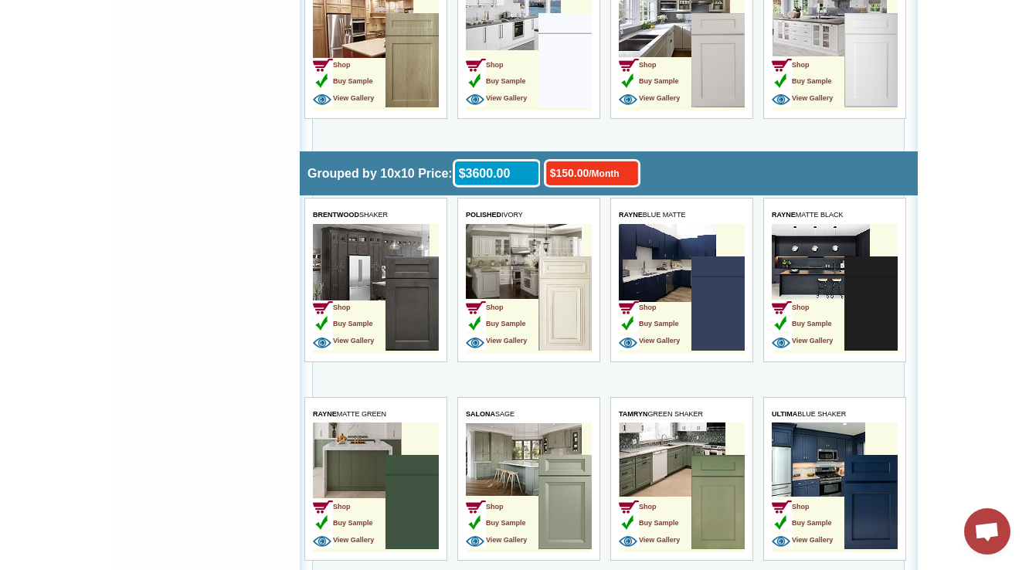
scroll to position [3347, 0]
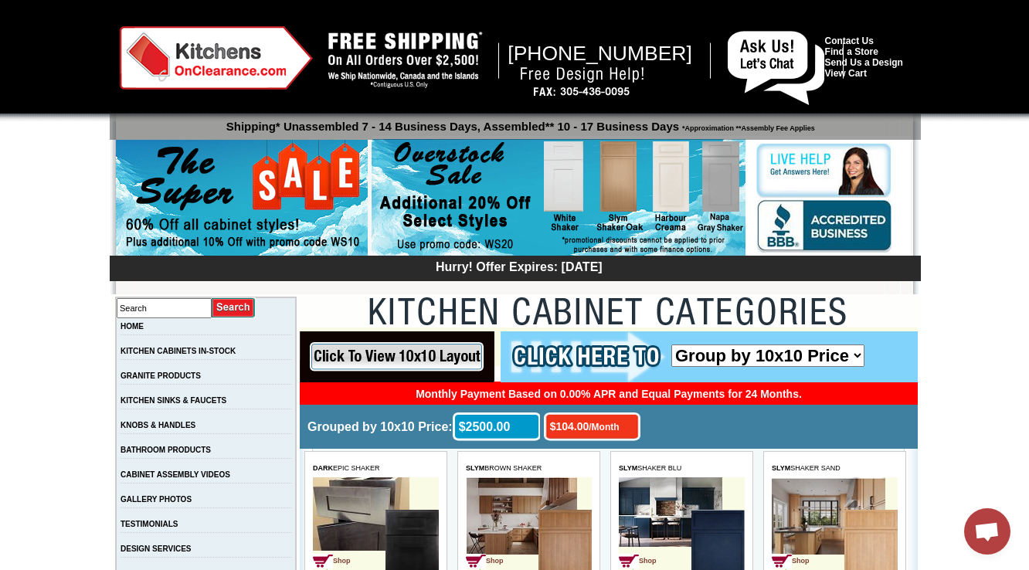
scroll to position [2976, 0]
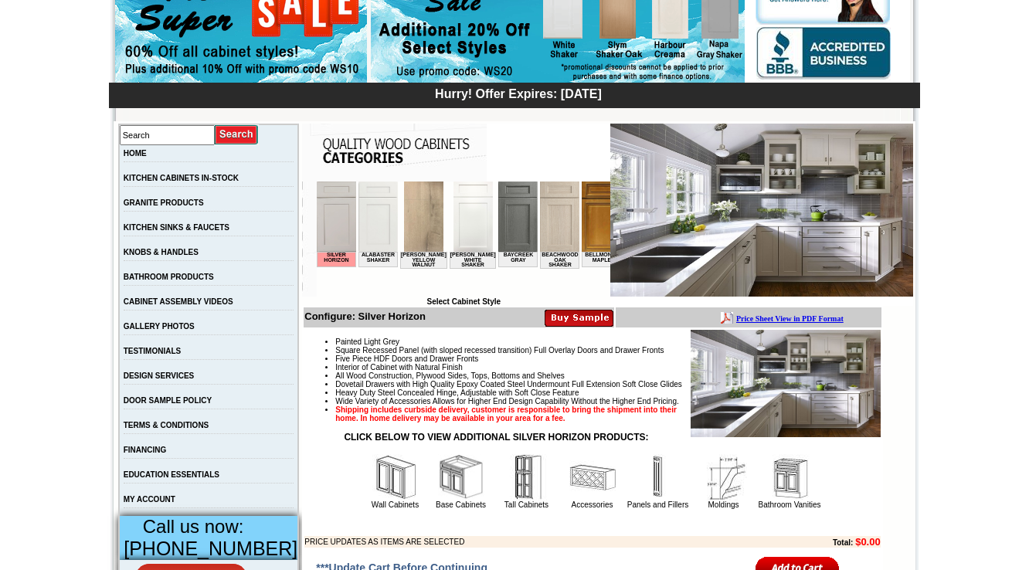
scroll to position [247, 0]
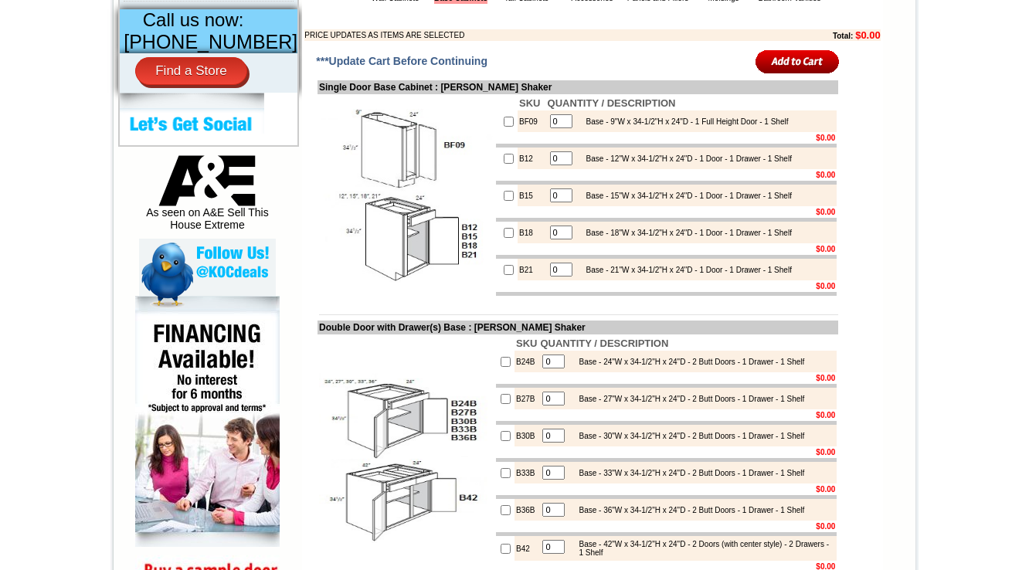
scroll to position [804, 0]
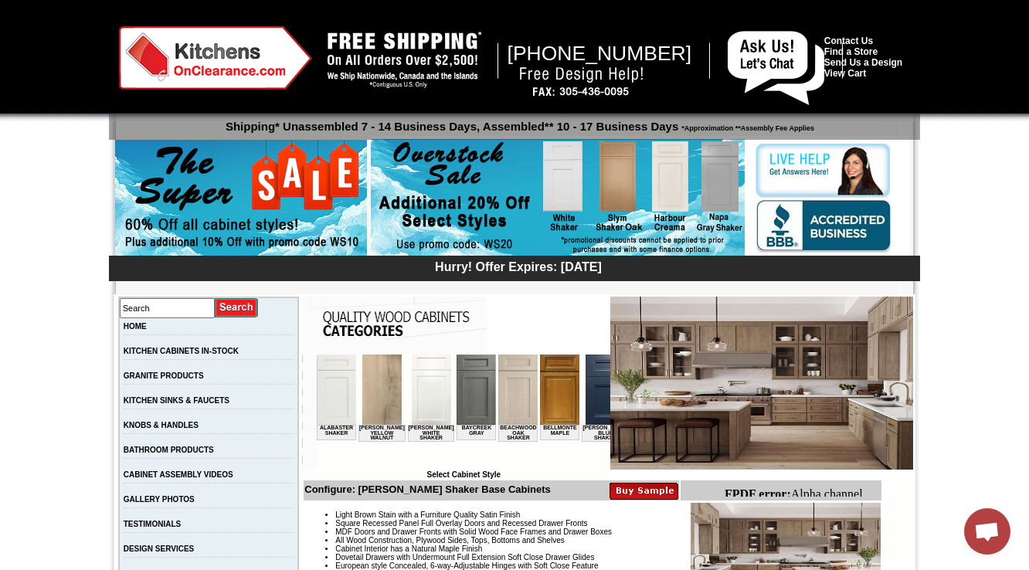
scroll to position [433, 0]
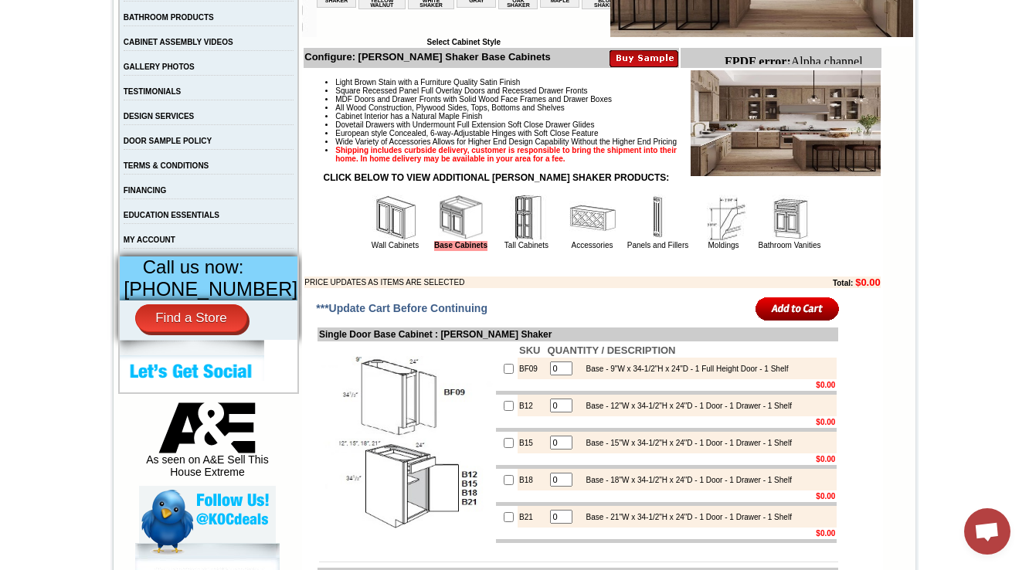
click at [386, 241] on img at bounding box center [395, 218] width 46 height 46
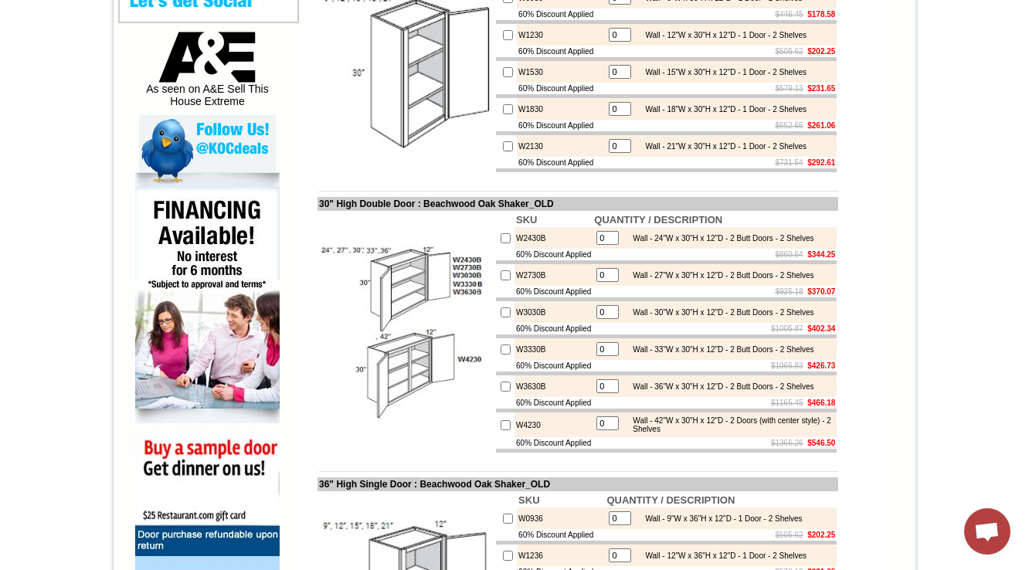
scroll to position [556, 0]
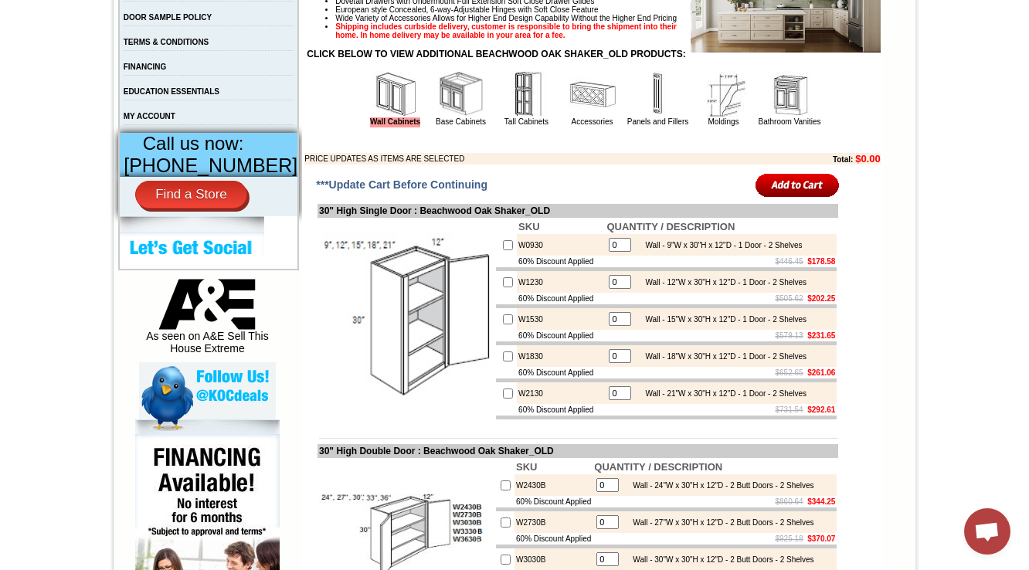
click at [445, 117] on img at bounding box center [461, 94] width 46 height 46
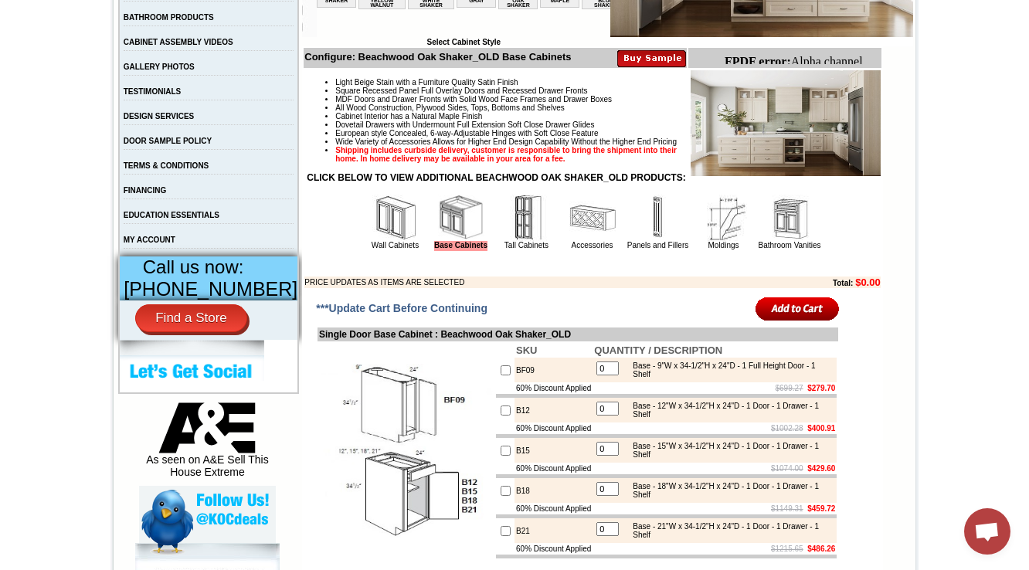
click at [374, 241] on img at bounding box center [395, 218] width 46 height 46
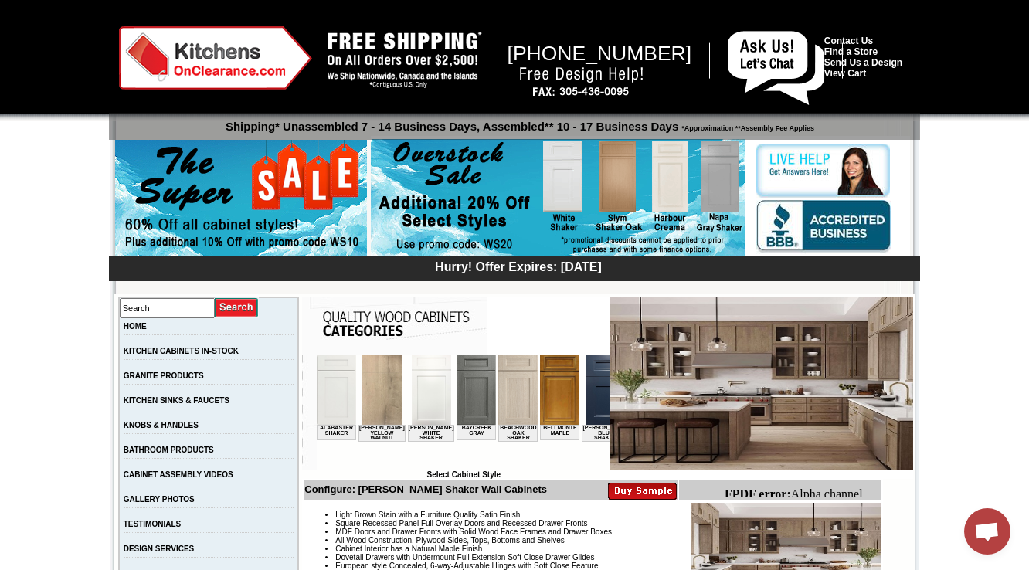
scroll to position [433, 0]
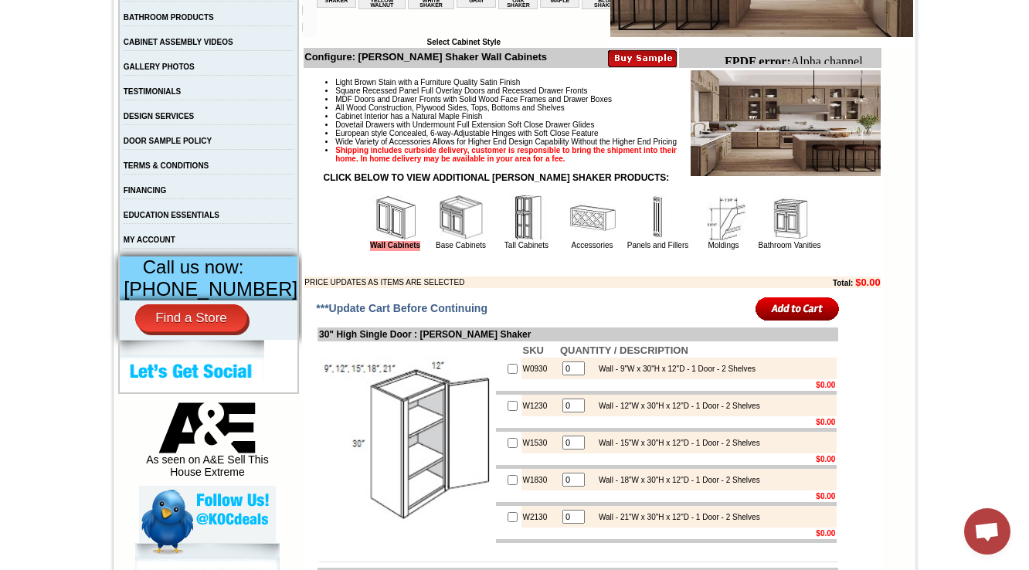
click at [451, 241] on img at bounding box center [461, 218] width 46 height 46
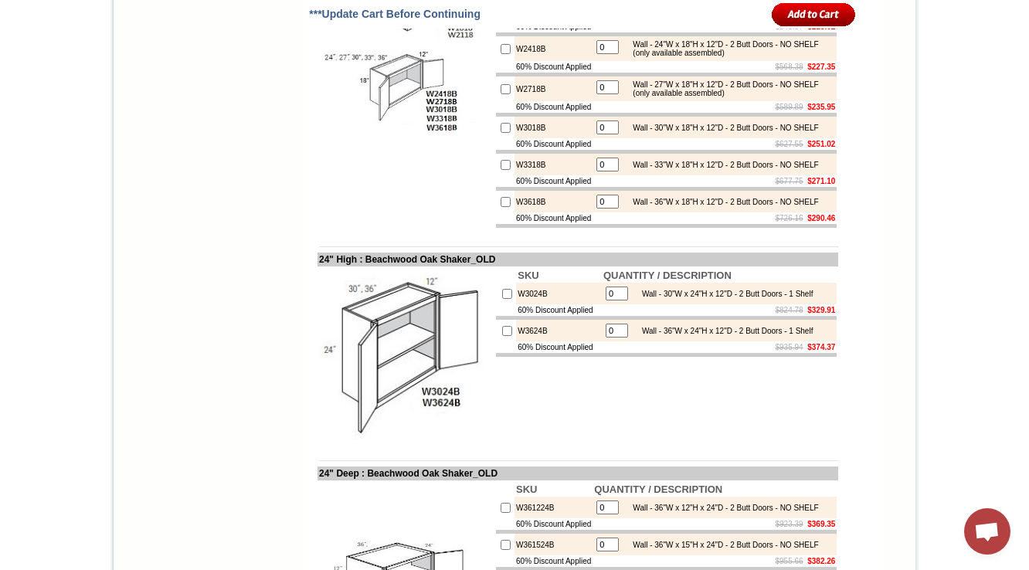
scroll to position [3276, 0]
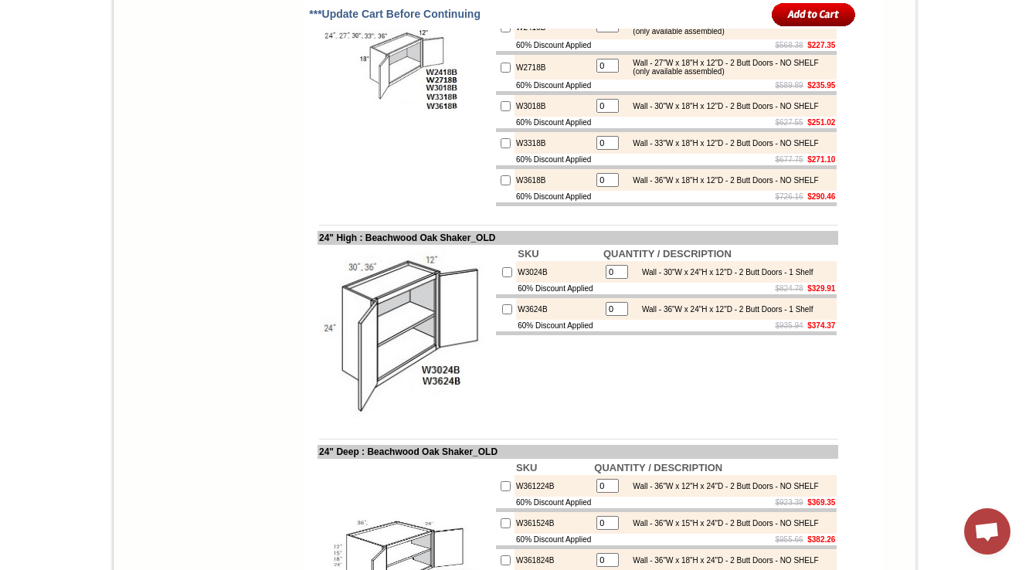
drag, startPoint x: 537, startPoint y: 121, endPoint x: 501, endPoint y: 121, distance: 36.3
copy td "W1218"
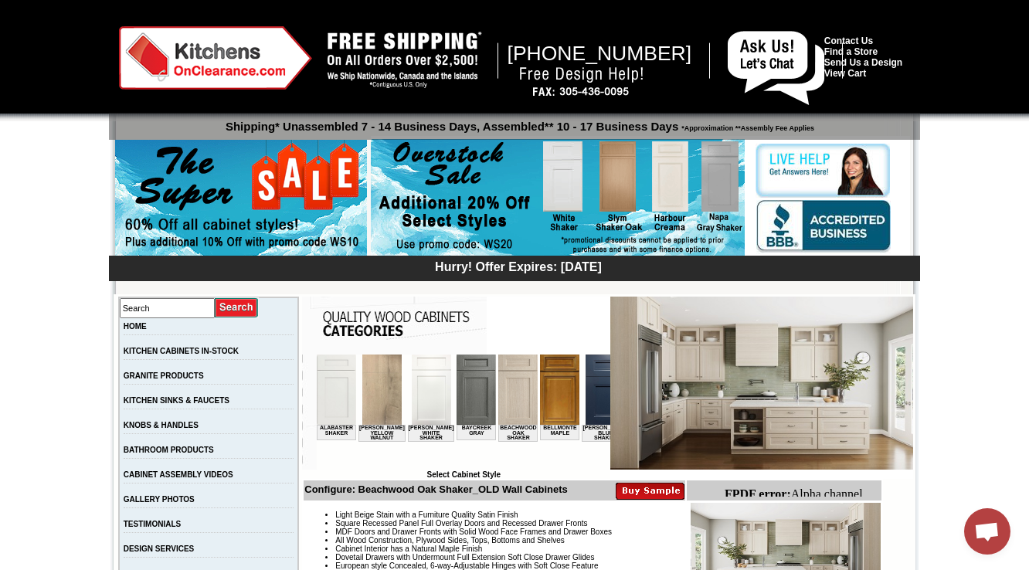
scroll to position [494, 0]
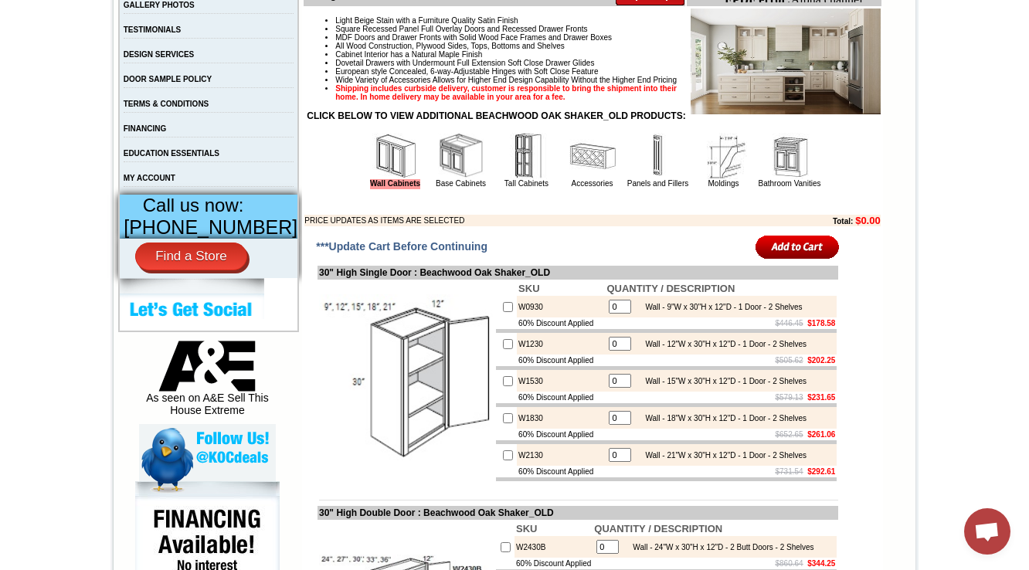
click at [515, 179] on img at bounding box center [527, 156] width 46 height 46
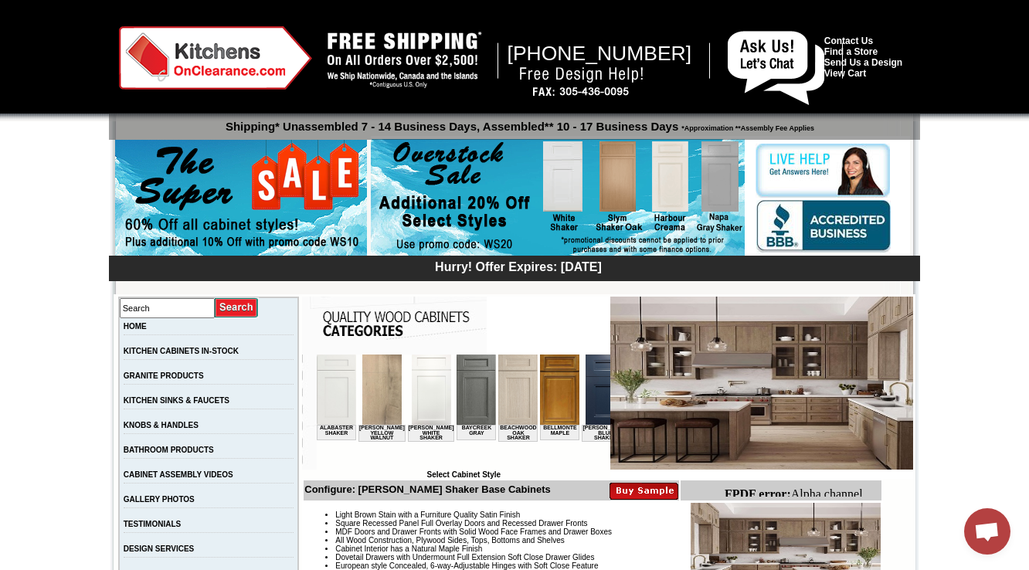
scroll to position [433, 0]
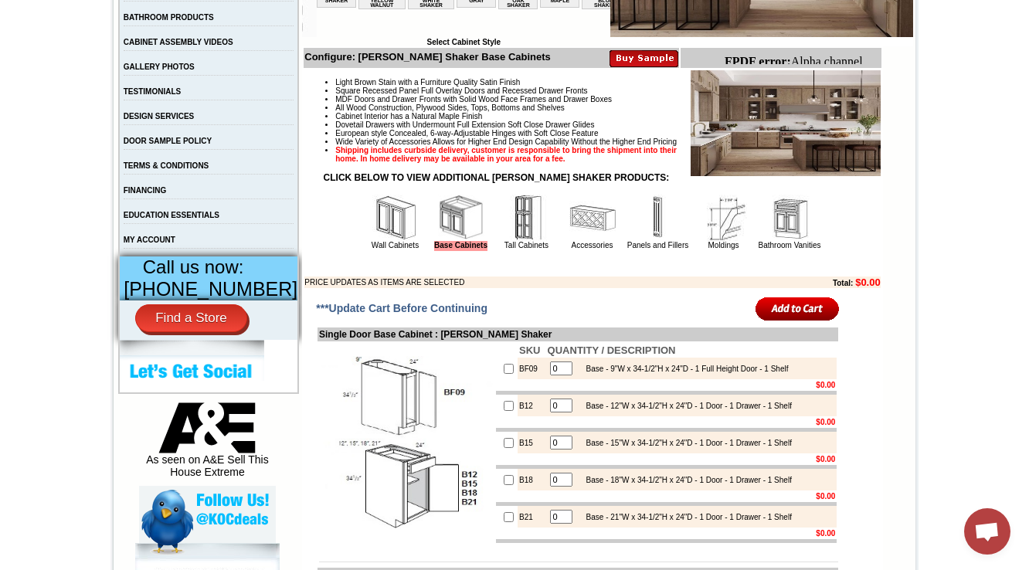
click at [512, 234] on img at bounding box center [527, 218] width 46 height 46
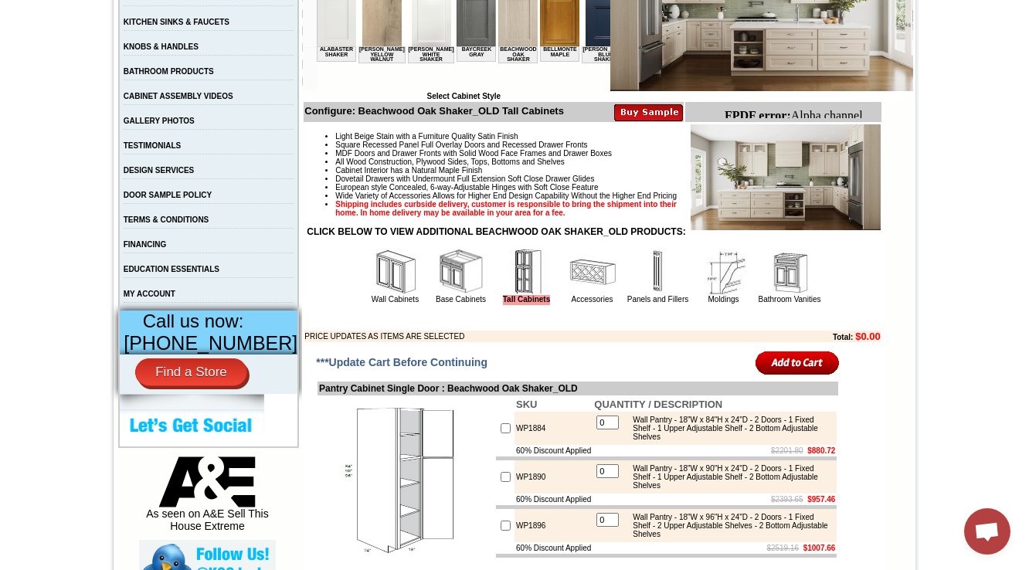
scroll to position [433, 0]
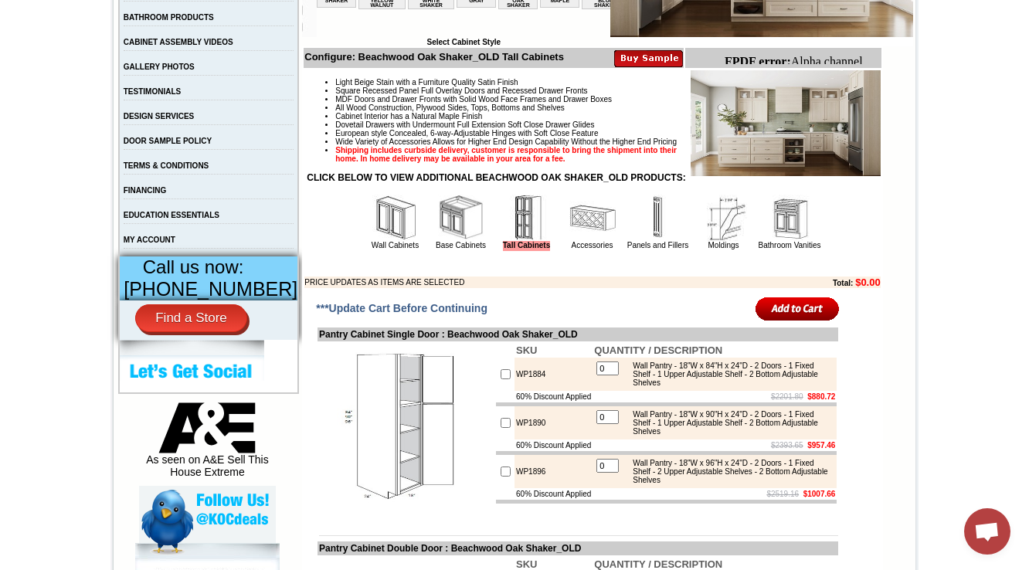
drag, startPoint x: 568, startPoint y: 250, endPoint x: 208, endPoint y: 31, distance: 421.6
click at [569, 241] on img at bounding box center [592, 218] width 46 height 46
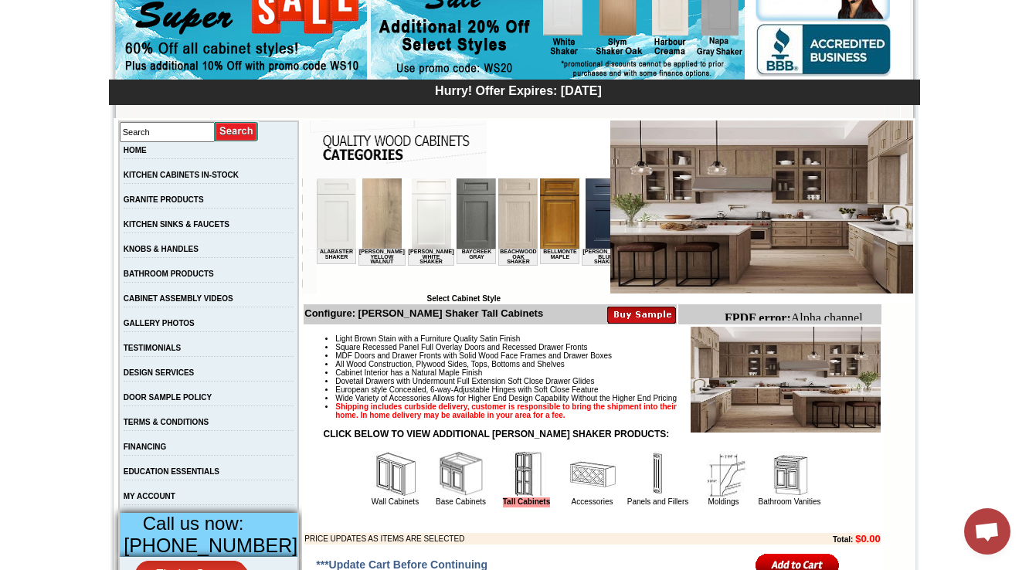
scroll to position [433, 0]
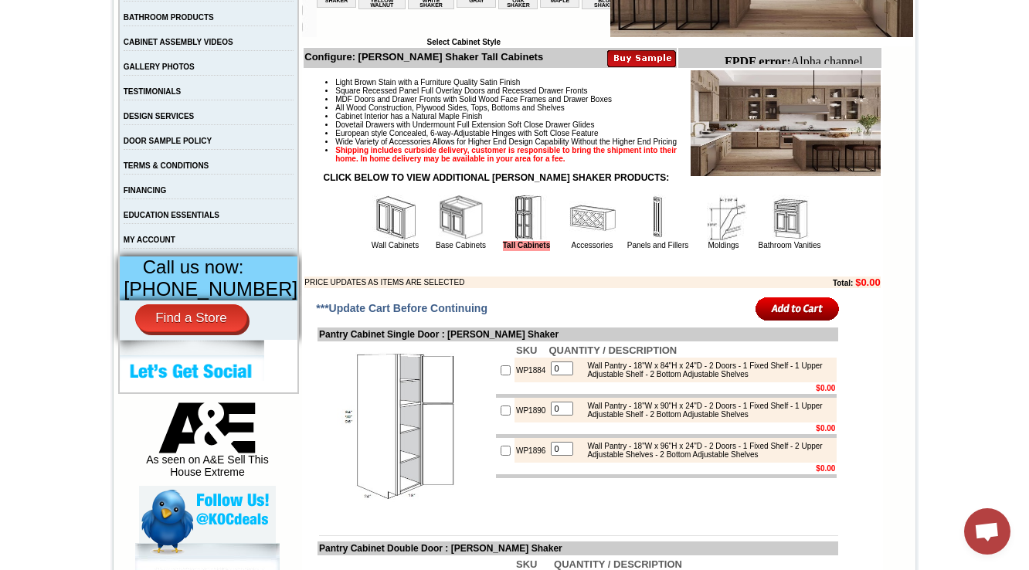
click at [579, 241] on img at bounding box center [592, 218] width 46 height 46
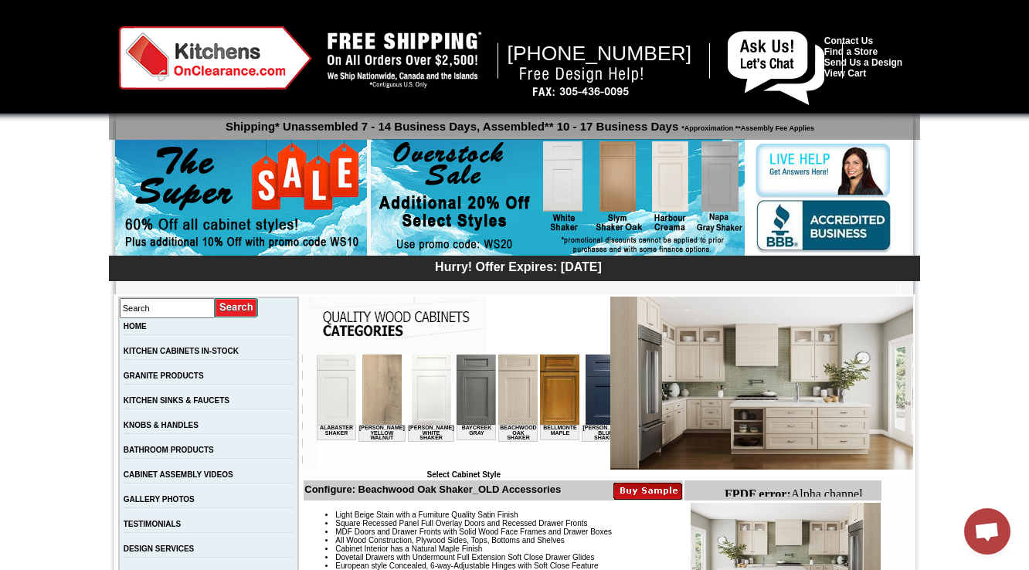
click at [155, 321] on td "HOME" at bounding box center [209, 330] width 180 height 25
click at [147, 326] on link "HOME" at bounding box center [135, 326] width 23 height 8
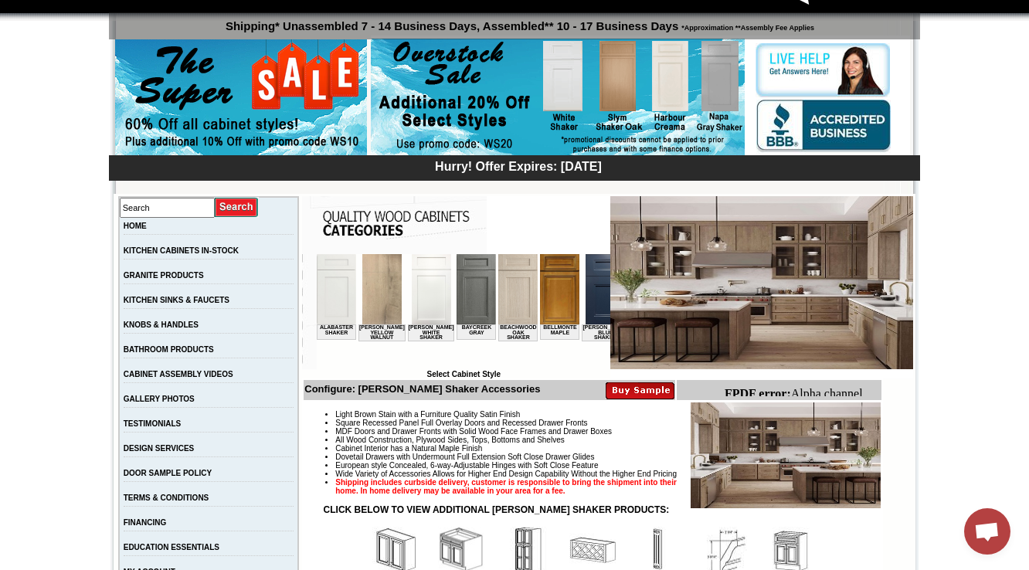
scroll to position [220, 0]
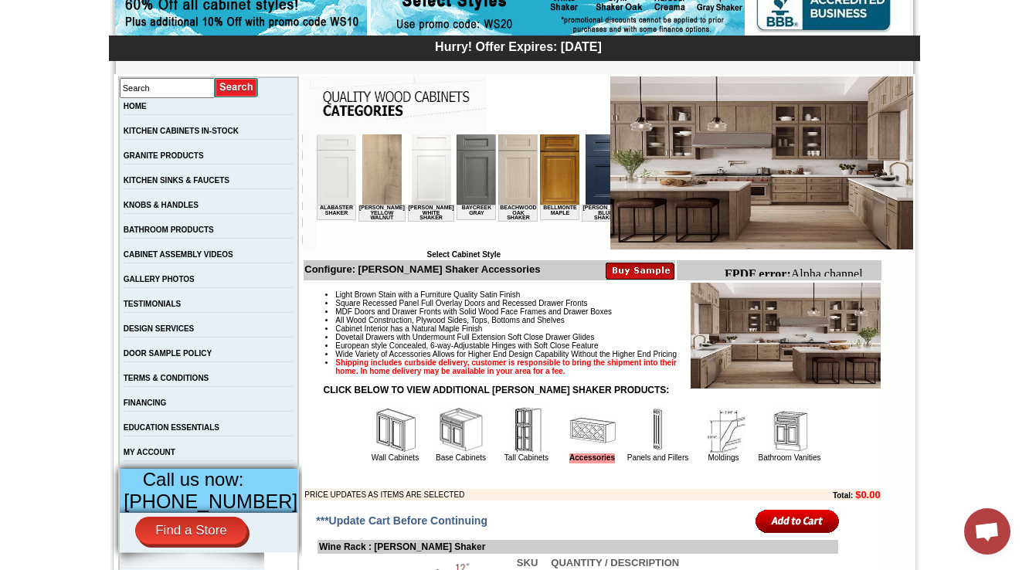
click at [635, 454] on img at bounding box center [658, 430] width 46 height 46
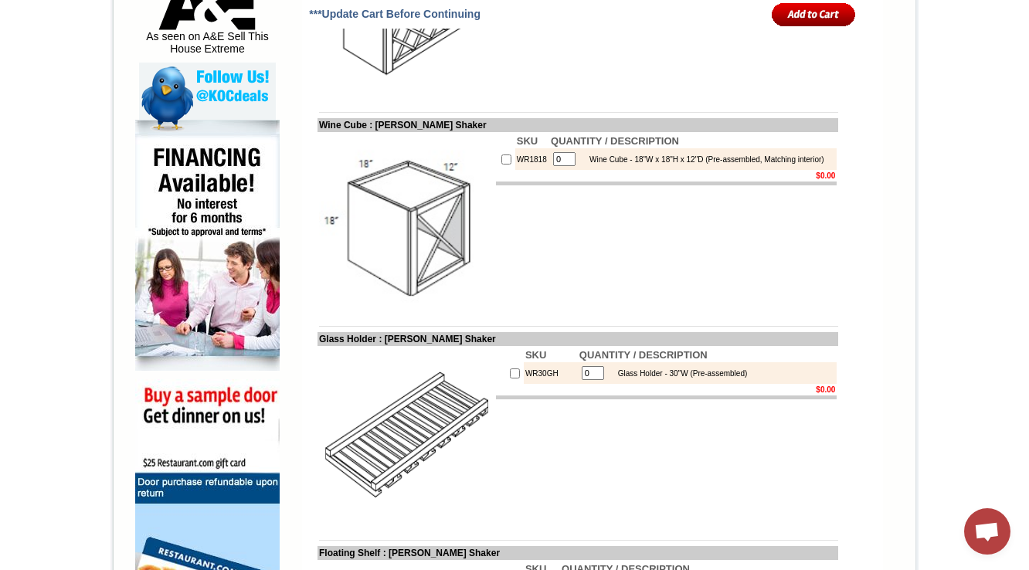
scroll to position [900, 0]
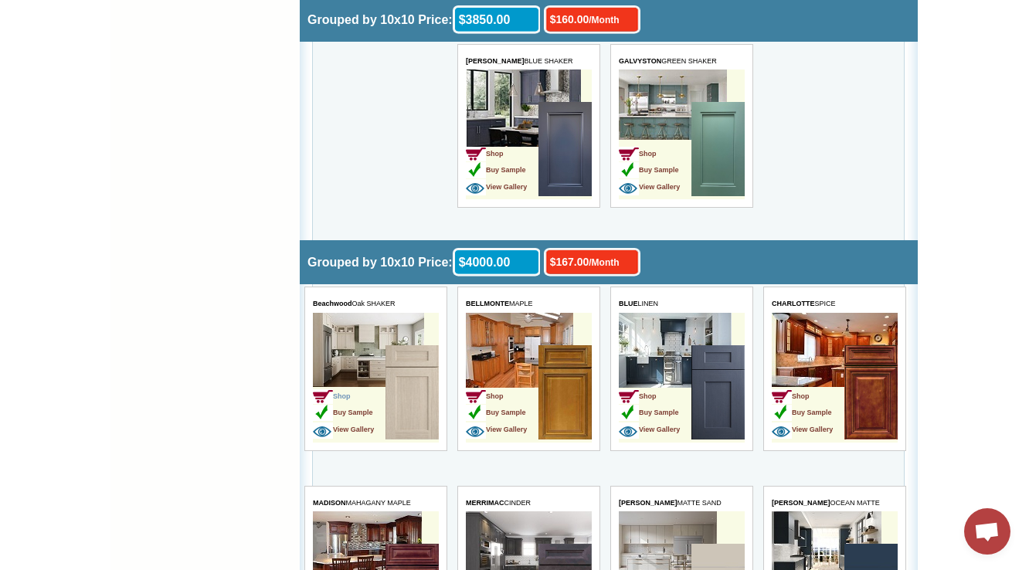
click at [327, 389] on img at bounding box center [322, 396] width 20 height 15
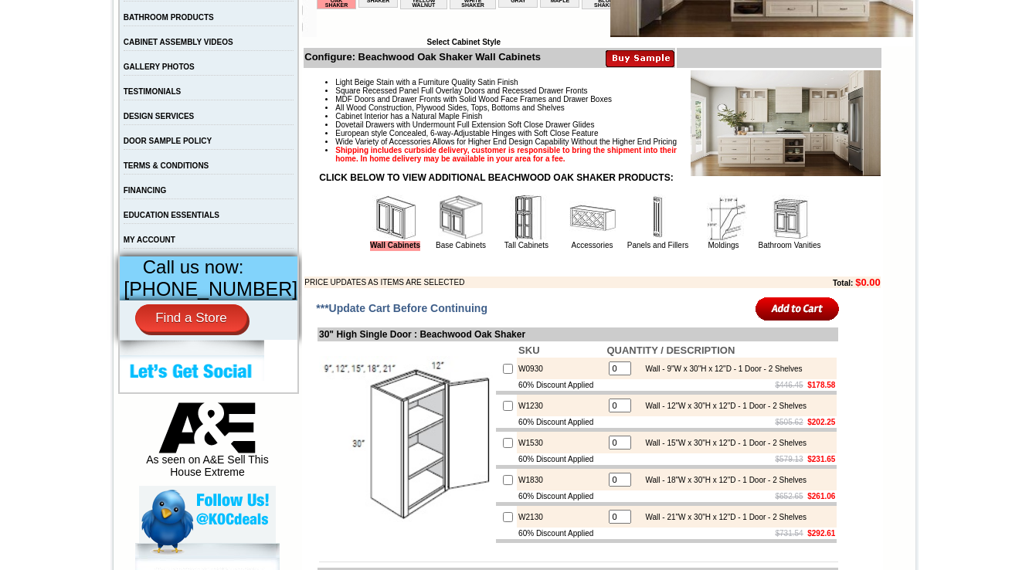
click at [584, 241] on img at bounding box center [592, 218] width 46 height 46
drag, startPoint x: 1026, startPoint y: 71, endPoint x: 1032, endPoint y: 87, distance: 16.6
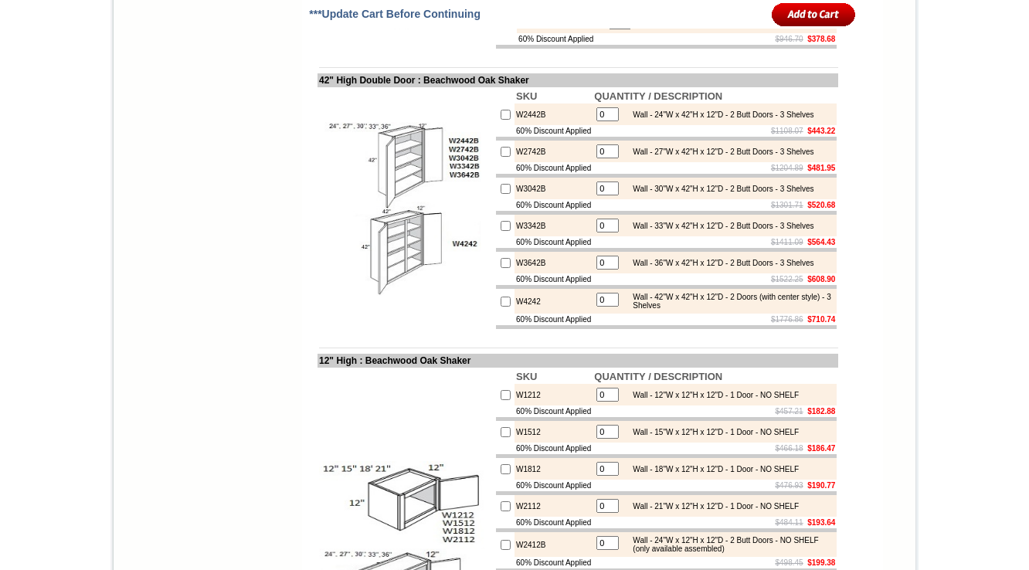
scroll to position [2902, 0]
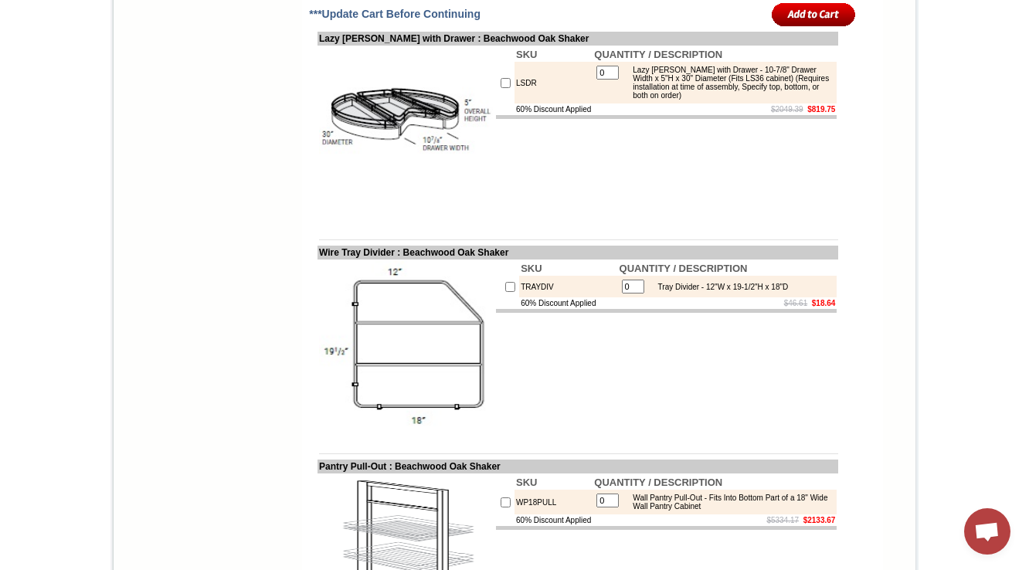
drag, startPoint x: 1035, startPoint y: 64, endPoint x: 1038, endPoint y: 355, distance: 291.3
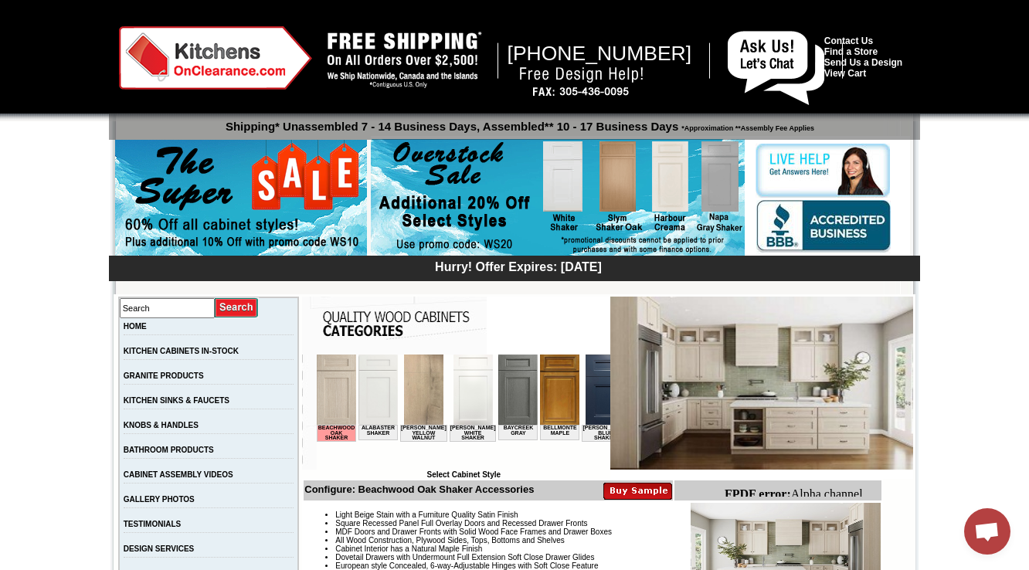
scroll to position [433, 0]
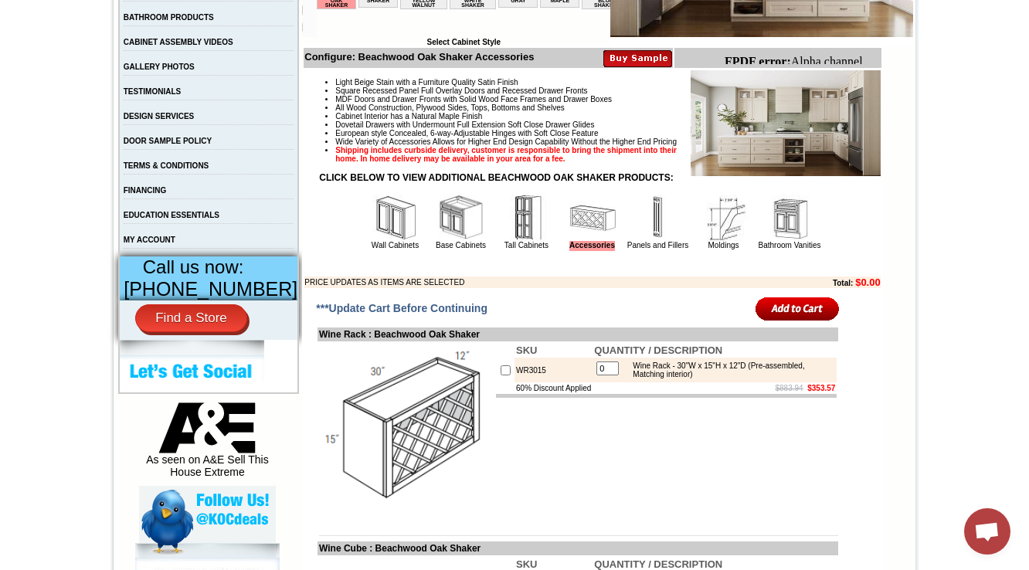
click at [635, 241] on img at bounding box center [658, 218] width 46 height 46
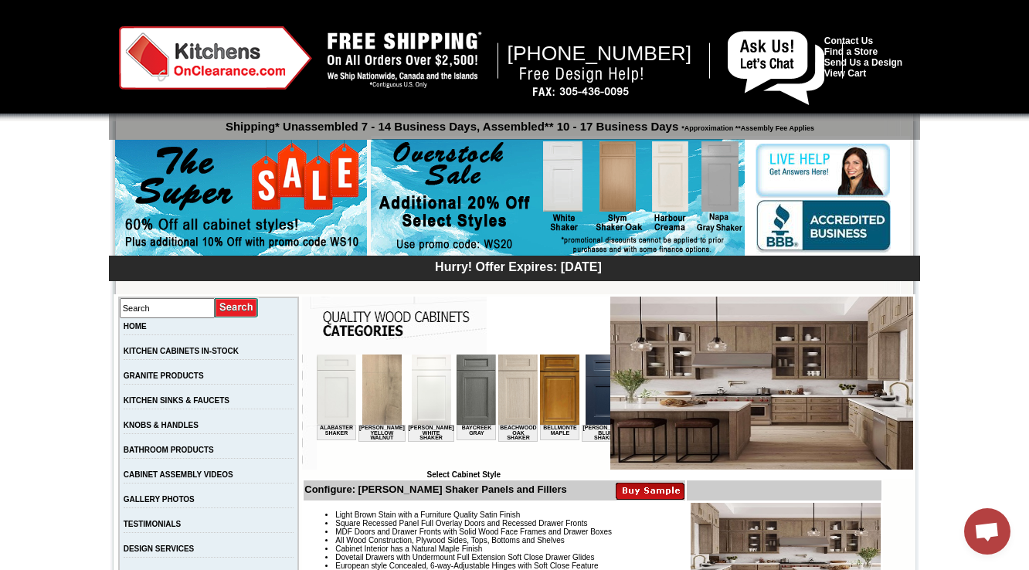
scroll to position [433, 0]
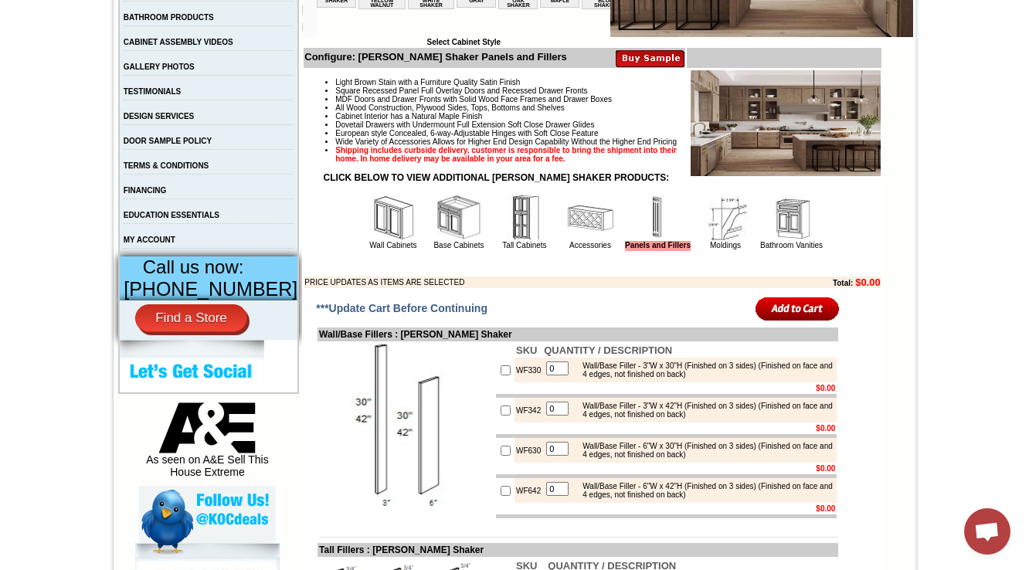
click at [714, 241] on img at bounding box center [725, 218] width 46 height 46
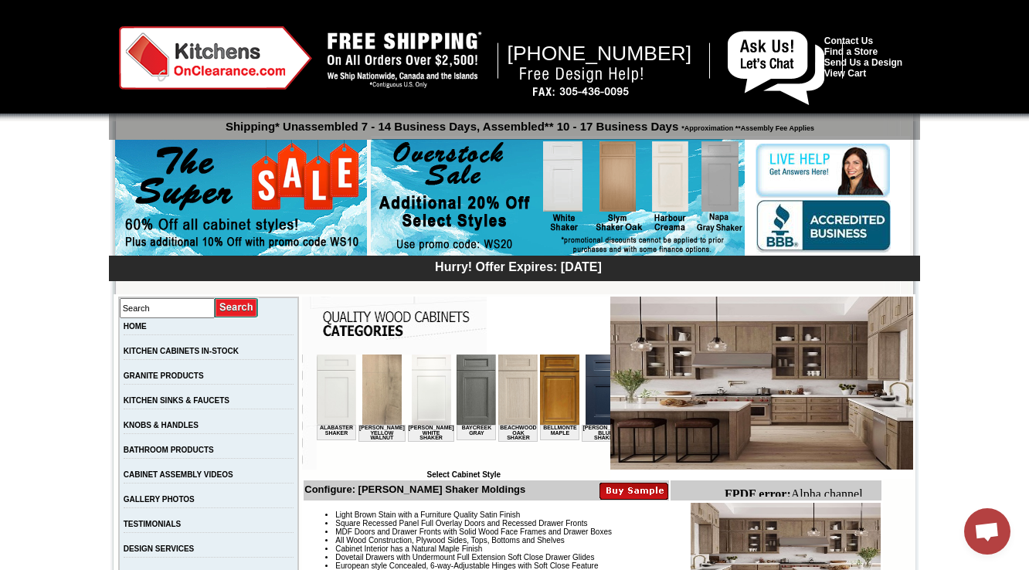
drag, startPoint x: 1033, startPoint y: 68, endPoint x: 1032, endPoint y: -28, distance: 95.8
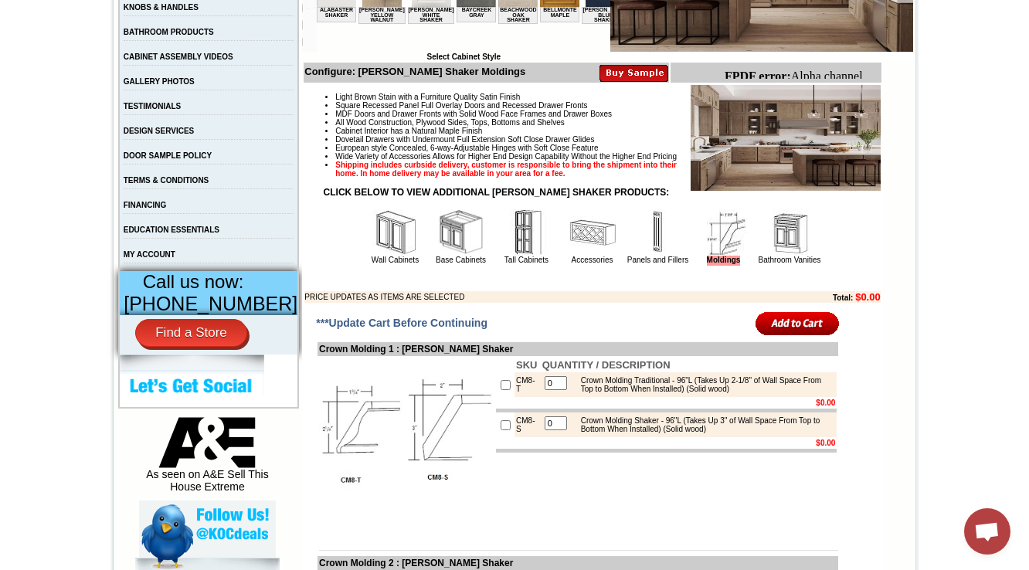
scroll to position [433, 0]
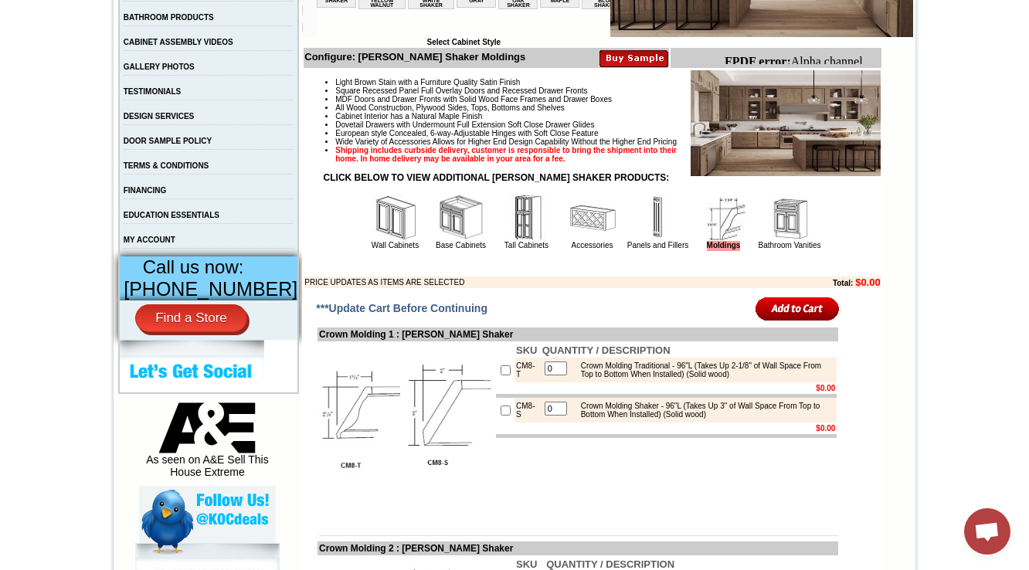
click at [652, 241] on img at bounding box center [658, 218] width 46 height 46
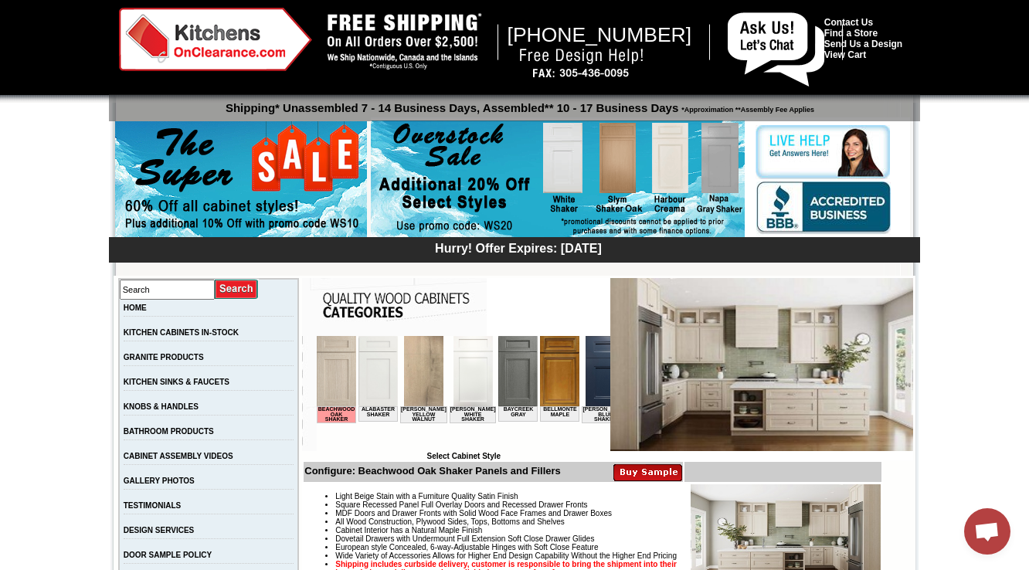
scroll to position [433, 0]
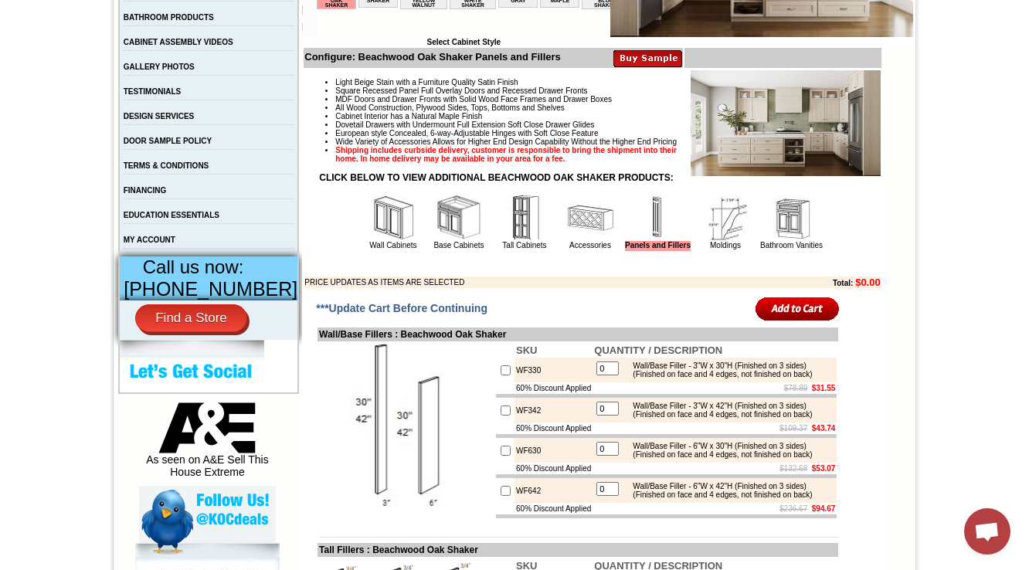
click at [712, 241] on img at bounding box center [725, 218] width 46 height 46
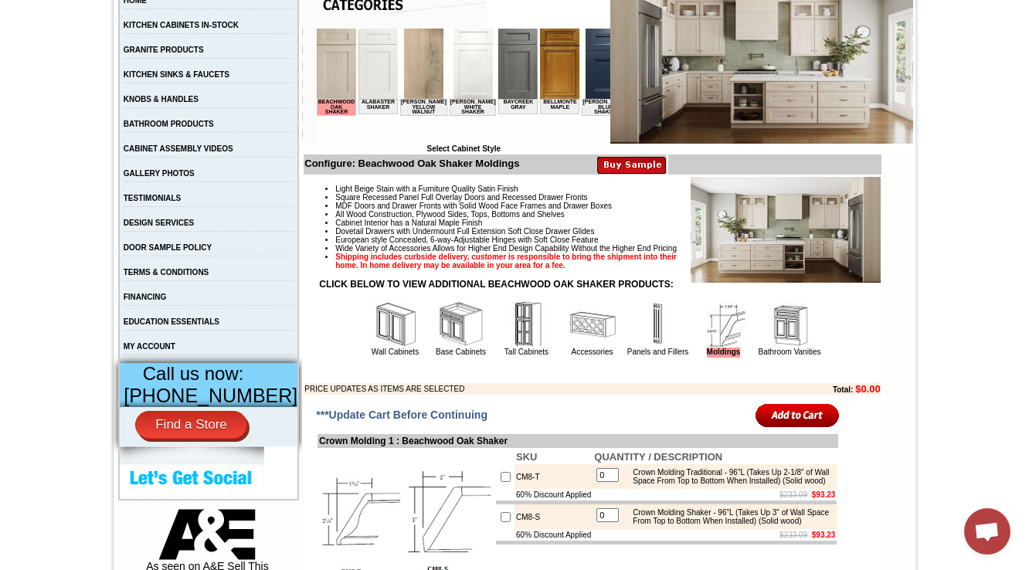
scroll to position [433, 0]
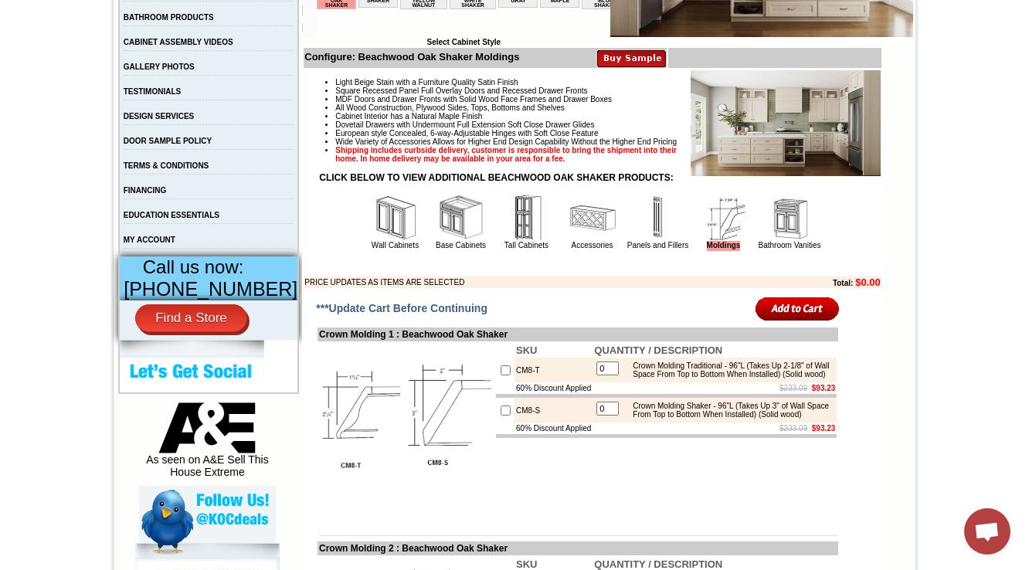
click at [766, 241] on img at bounding box center [789, 218] width 46 height 46
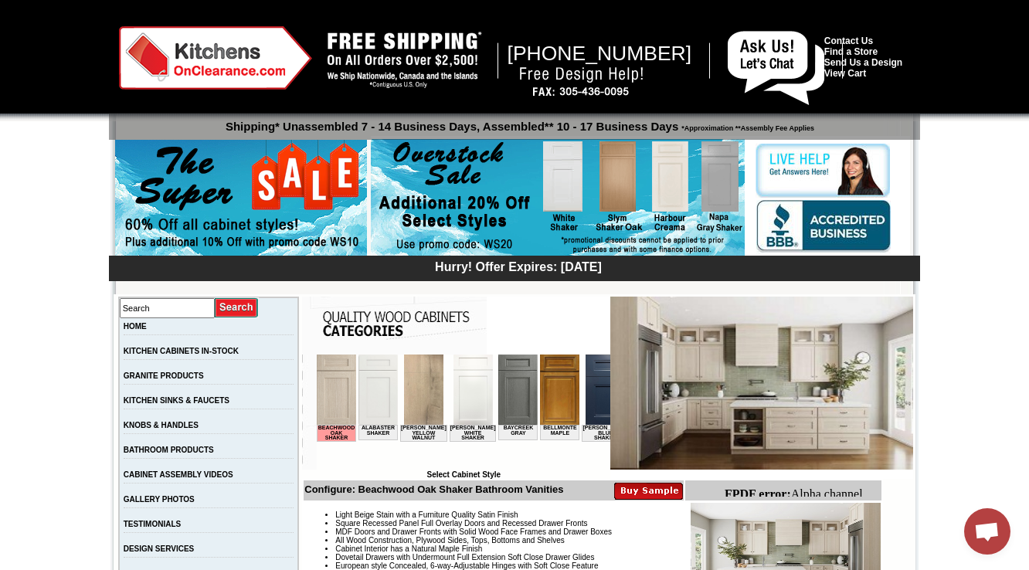
scroll to position [371, 0]
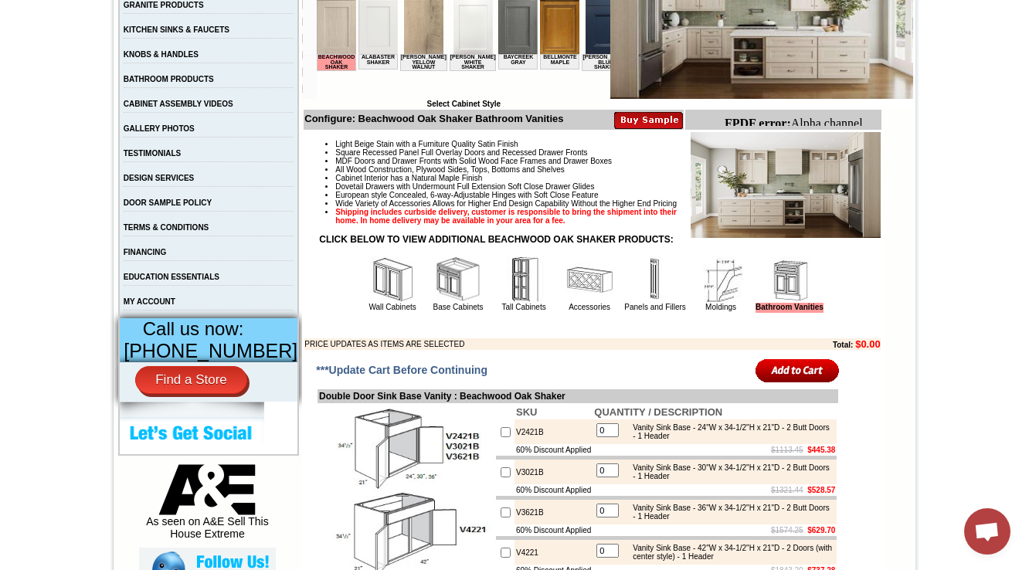
click at [634, 303] on img at bounding box center [655, 280] width 46 height 46
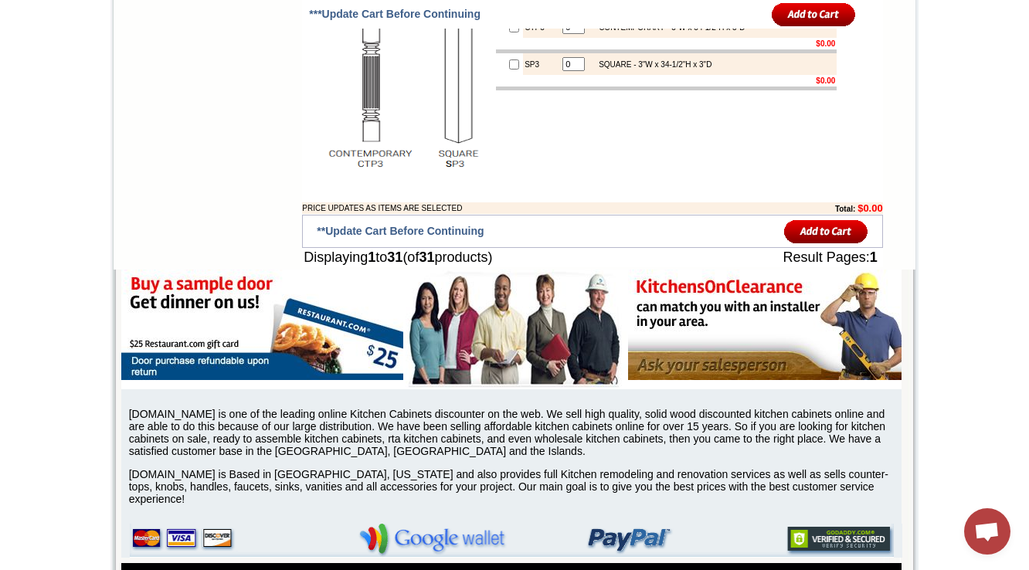
scroll to position [3143, 0]
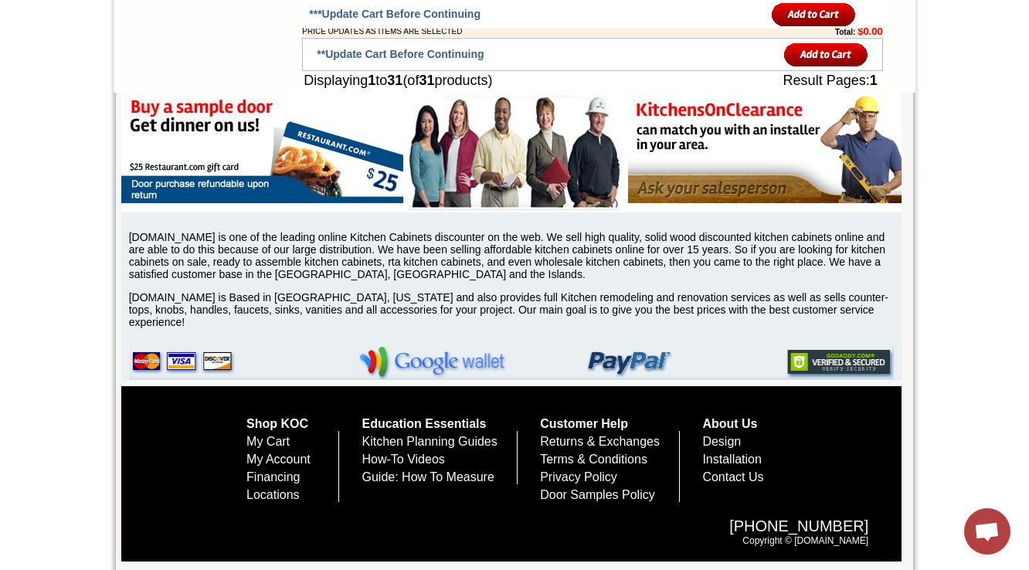
scroll to position [3440, 0]
